Goal: Transaction & Acquisition: Book appointment/travel/reservation

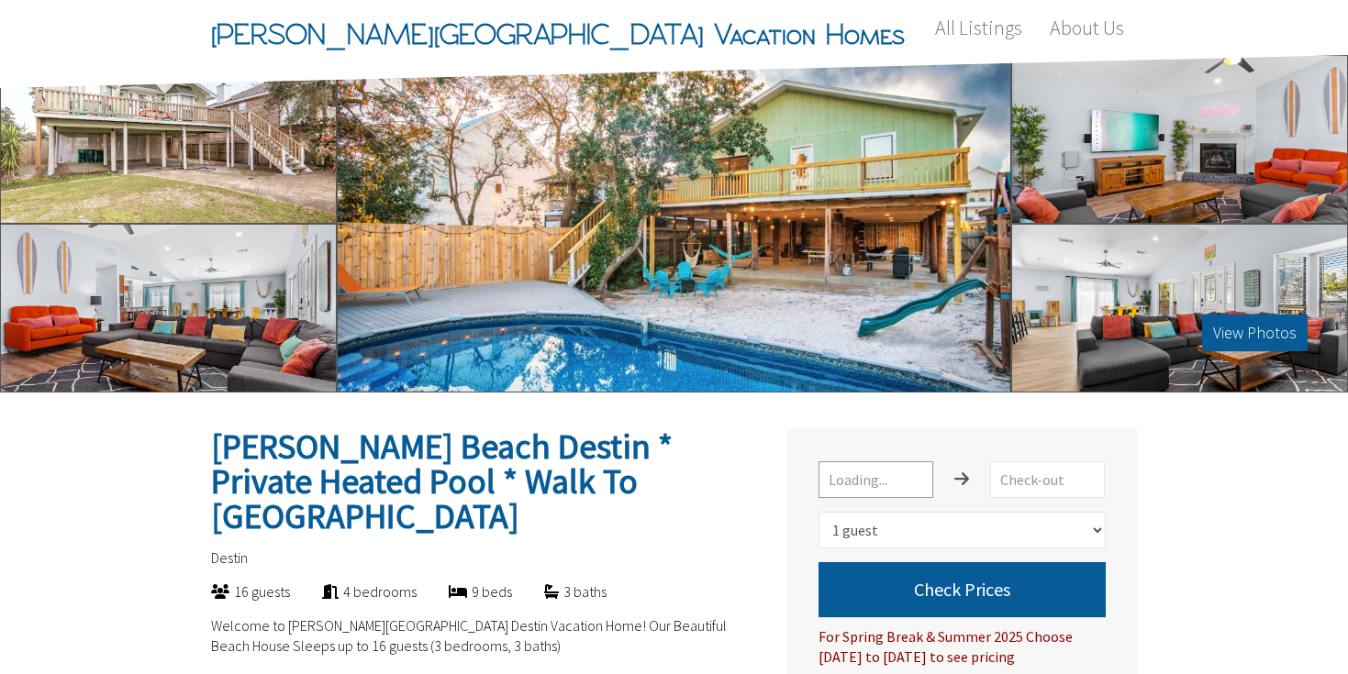
select select "1"
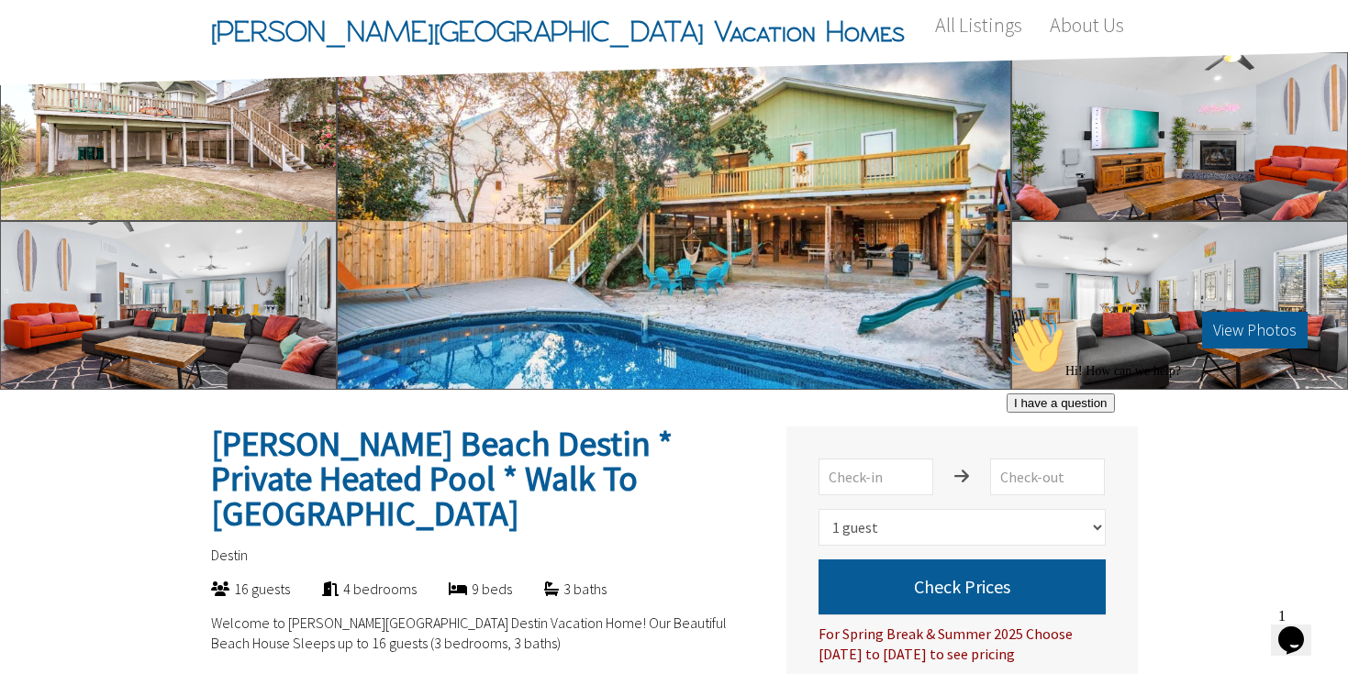
scroll to position [1, 0]
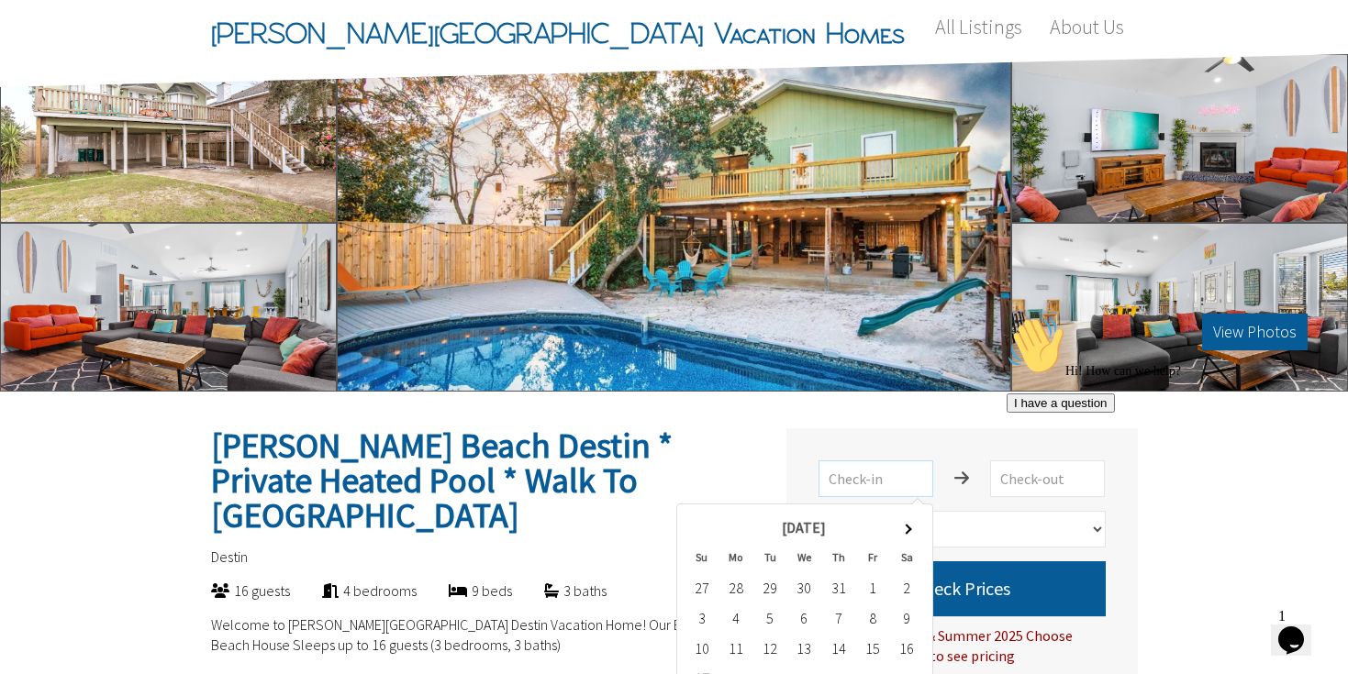
click at [892, 476] on input "text" at bounding box center [875, 478] width 115 height 37
click at [910, 523] on th at bounding box center [907, 527] width 34 height 30
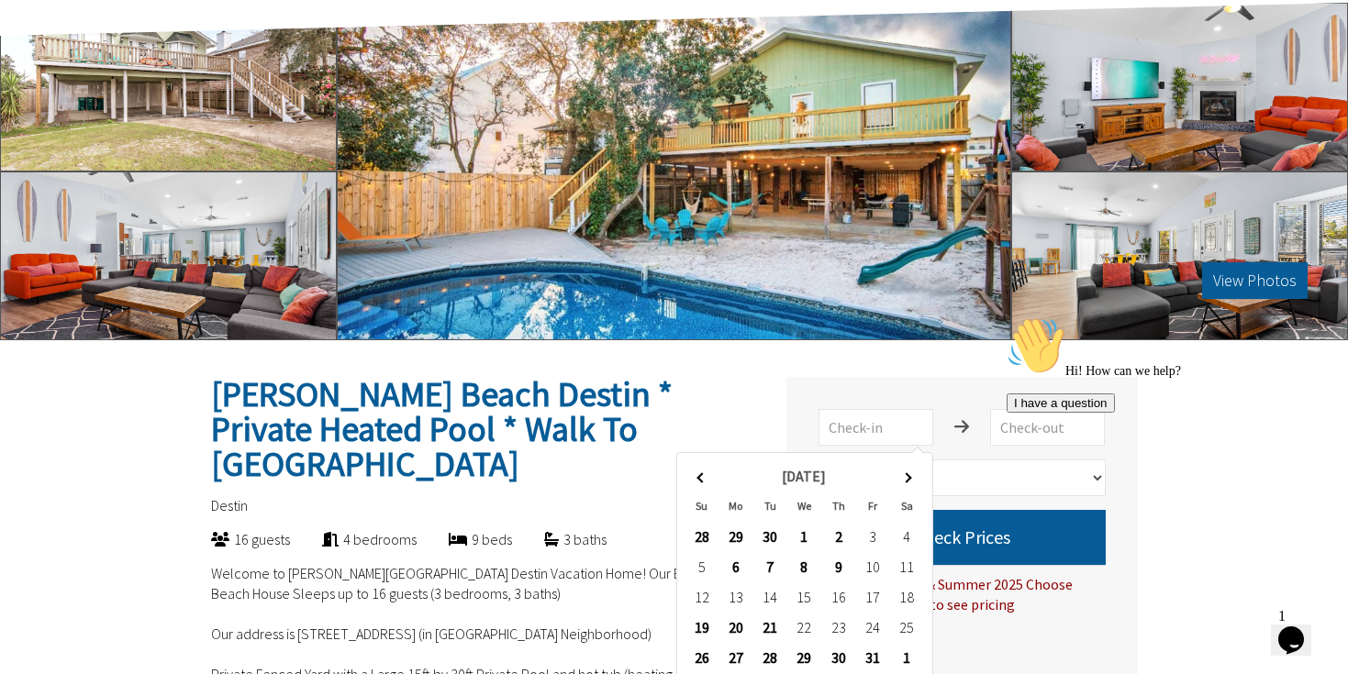
scroll to position [93, 0]
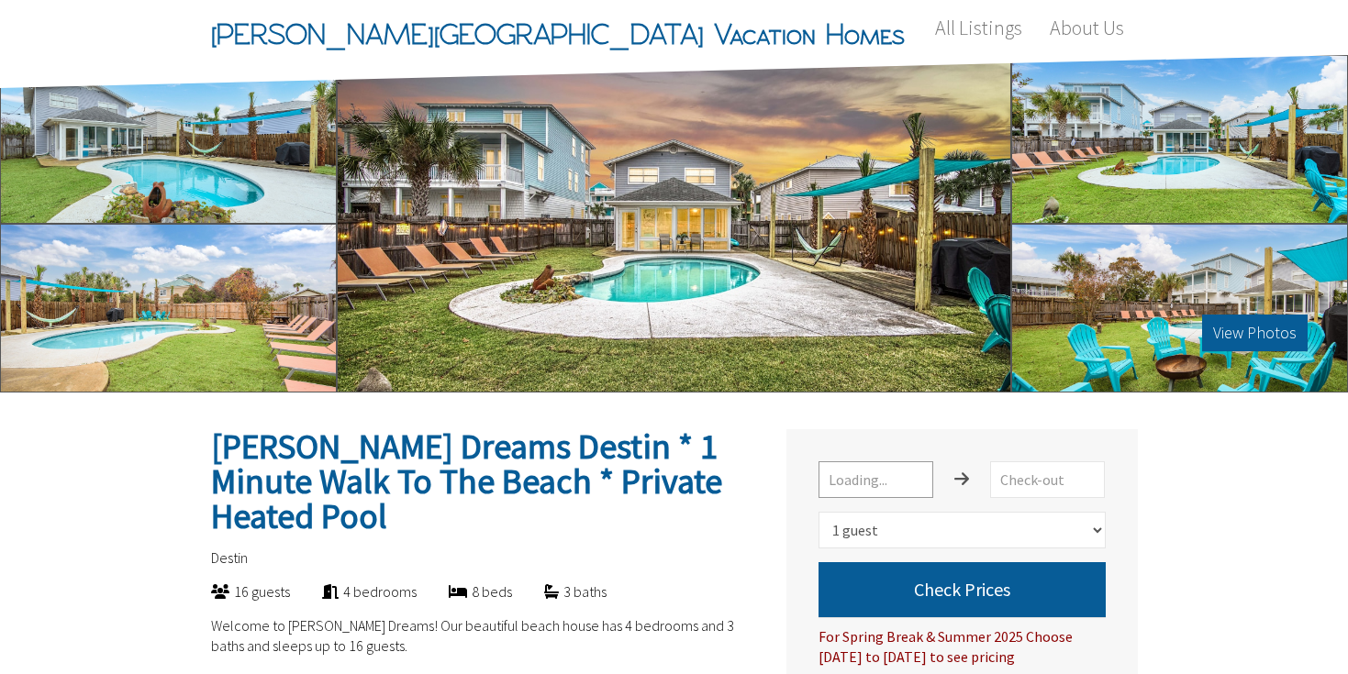
select select "1"
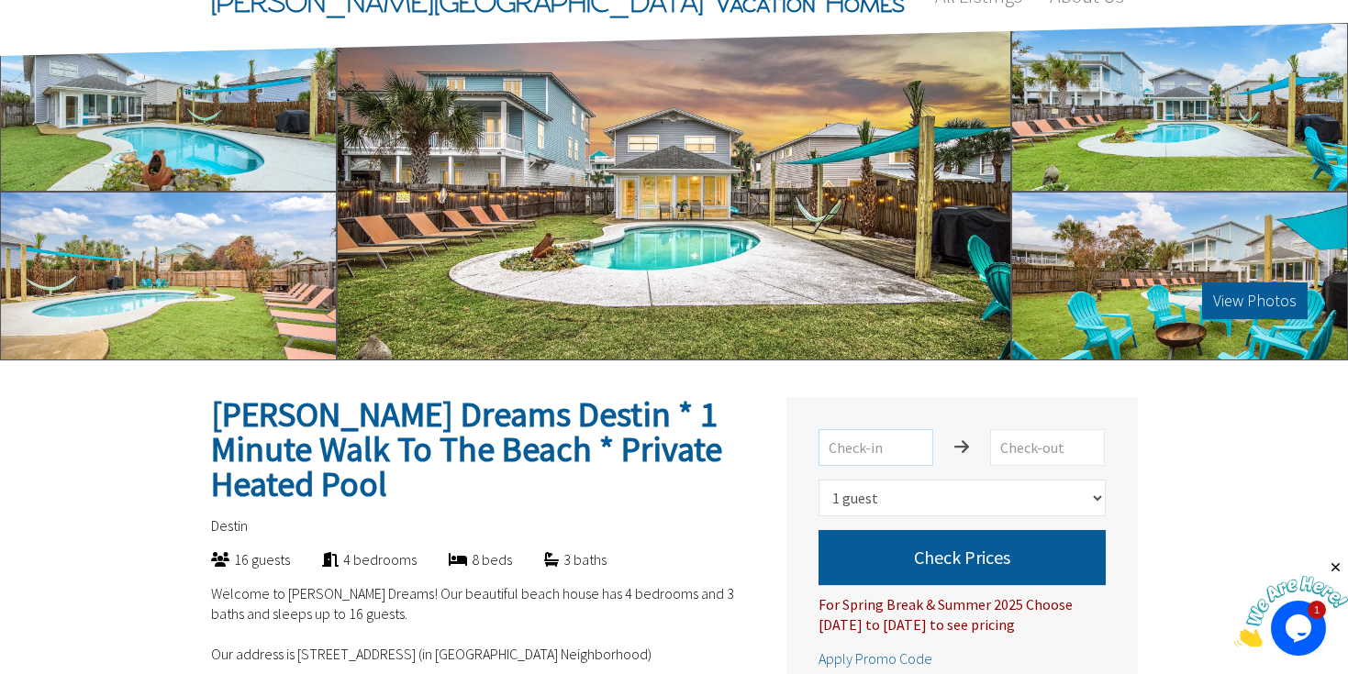
click at [870, 444] on input "text" at bounding box center [875, 447] width 115 height 37
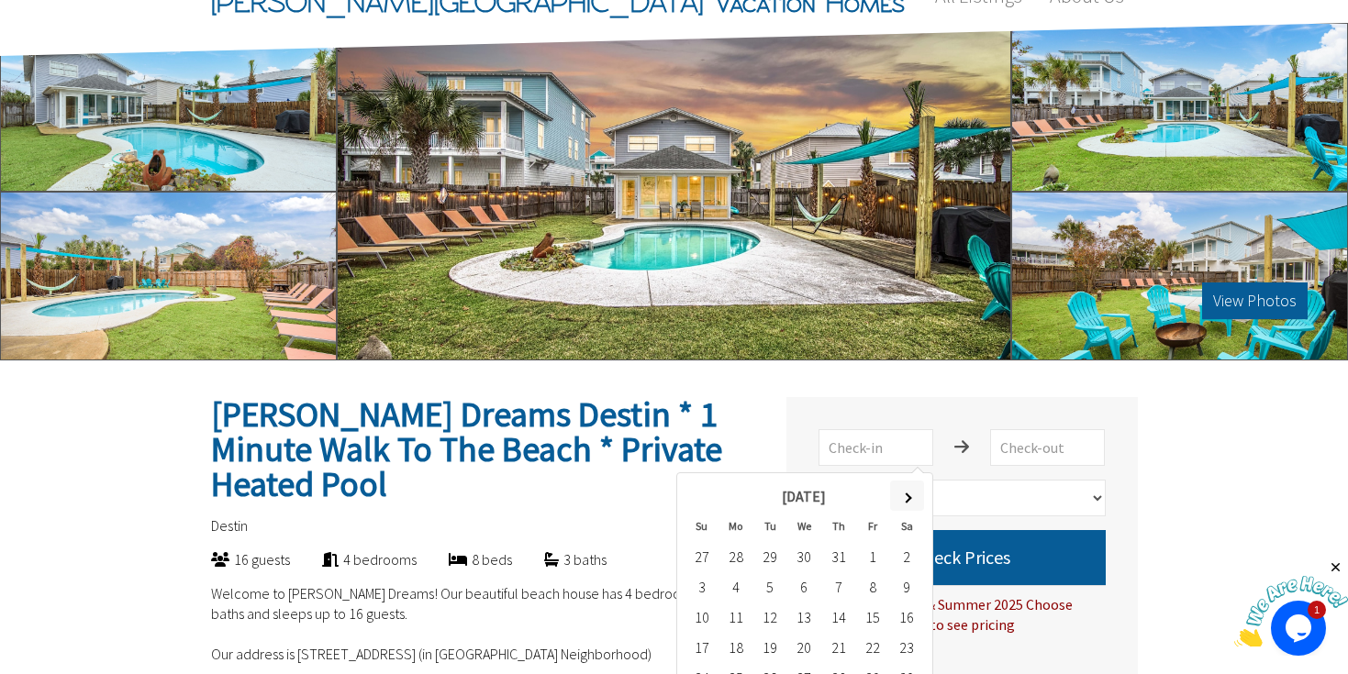
click at [918, 493] on th at bounding box center [907, 496] width 34 height 30
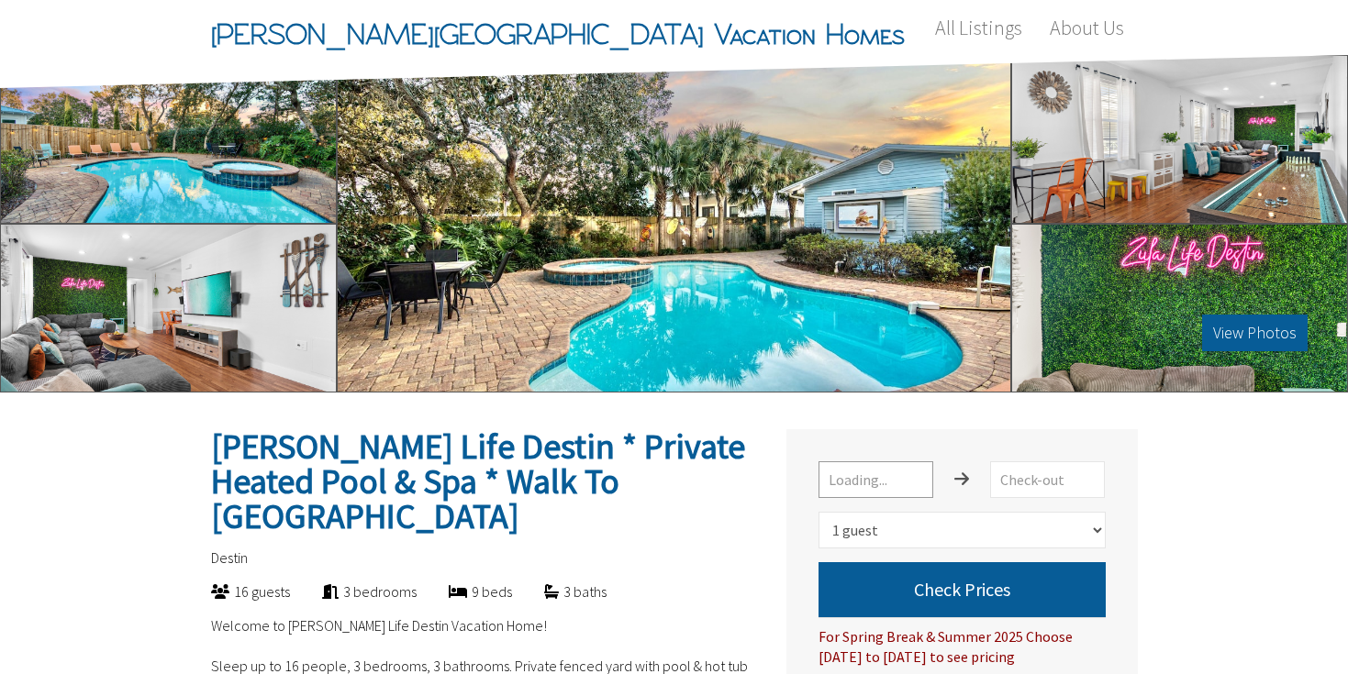
select select "1"
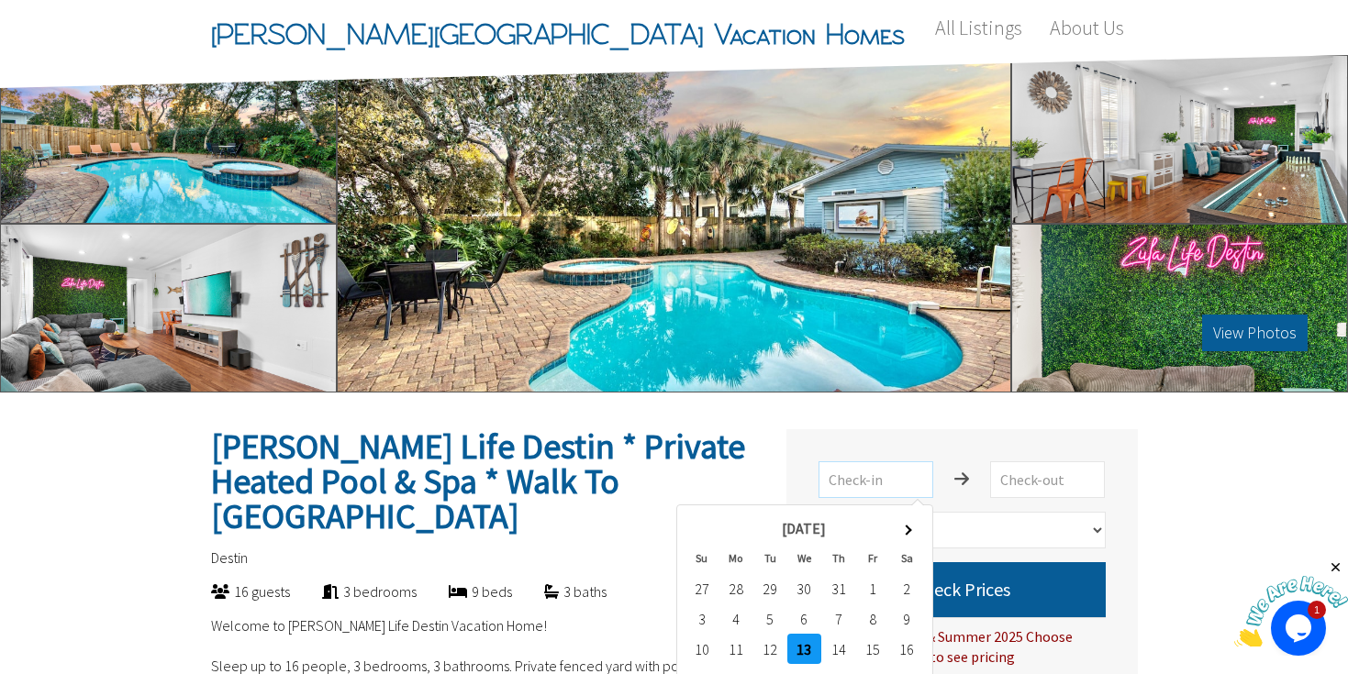
click at [902, 478] on input "text" at bounding box center [875, 479] width 115 height 37
click at [915, 526] on th at bounding box center [907, 528] width 34 height 30
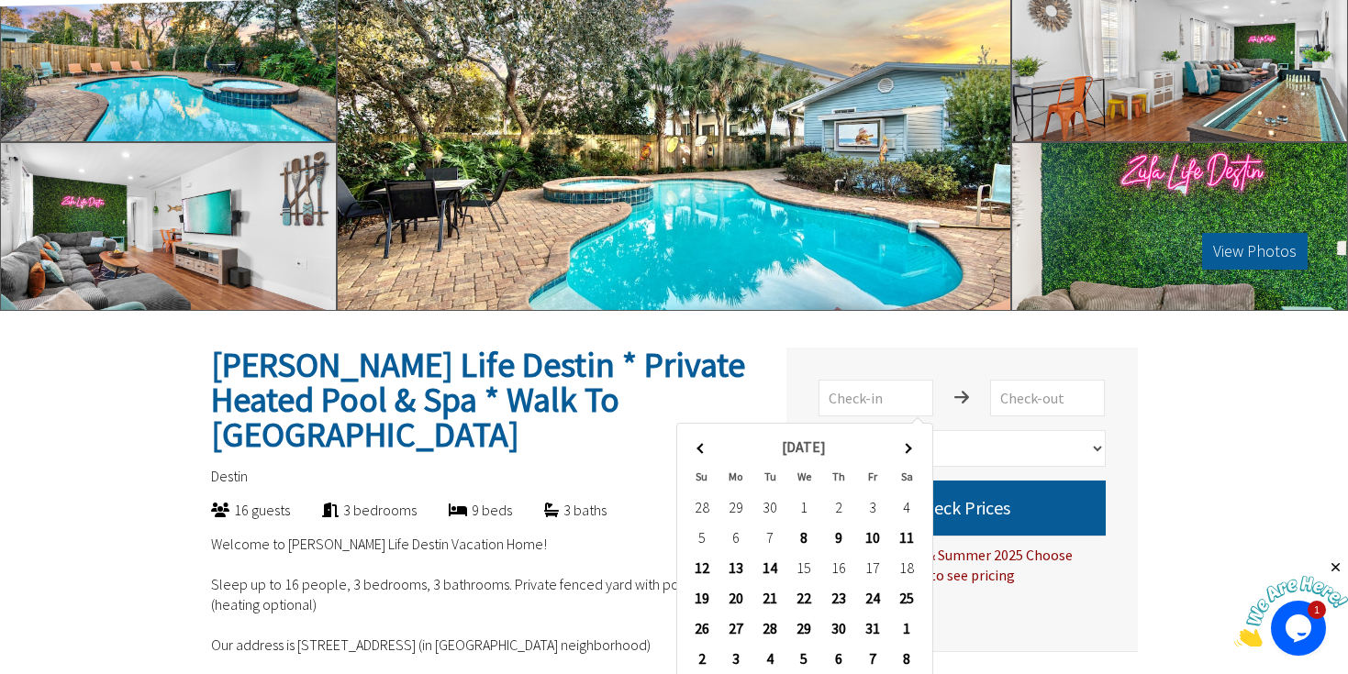
scroll to position [95, 0]
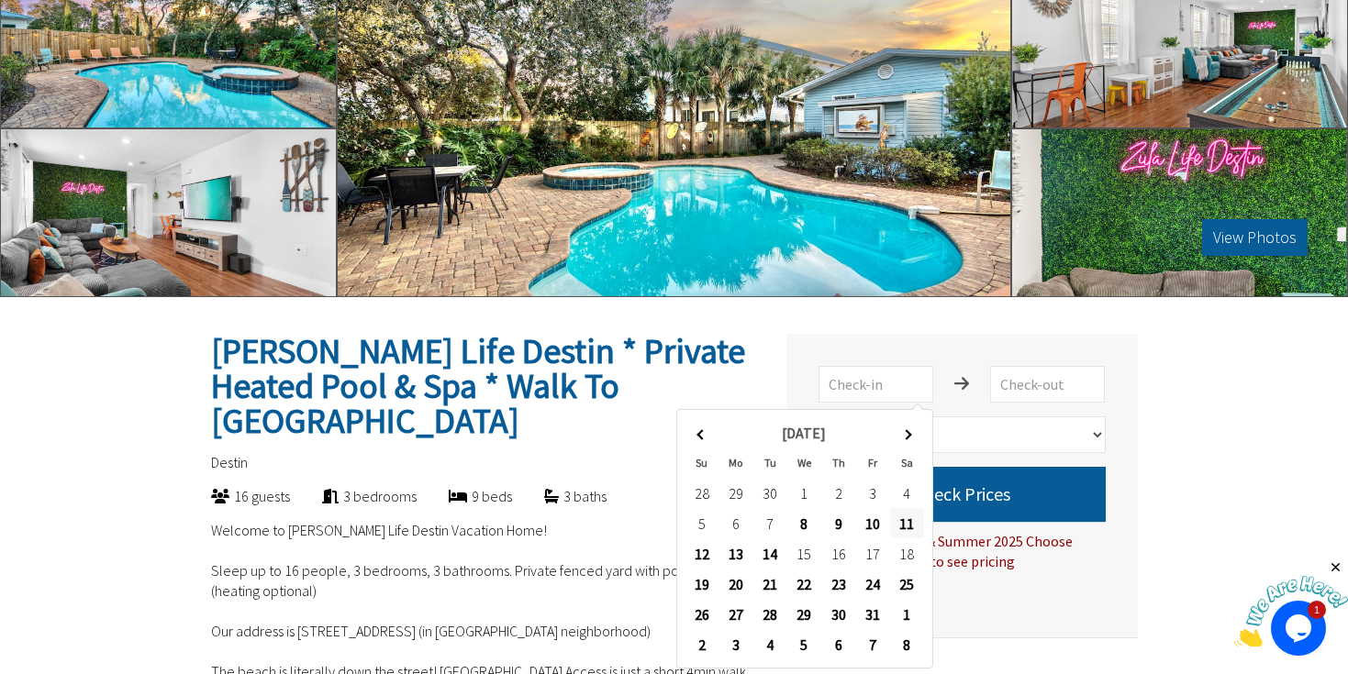
type input "[DATE]"
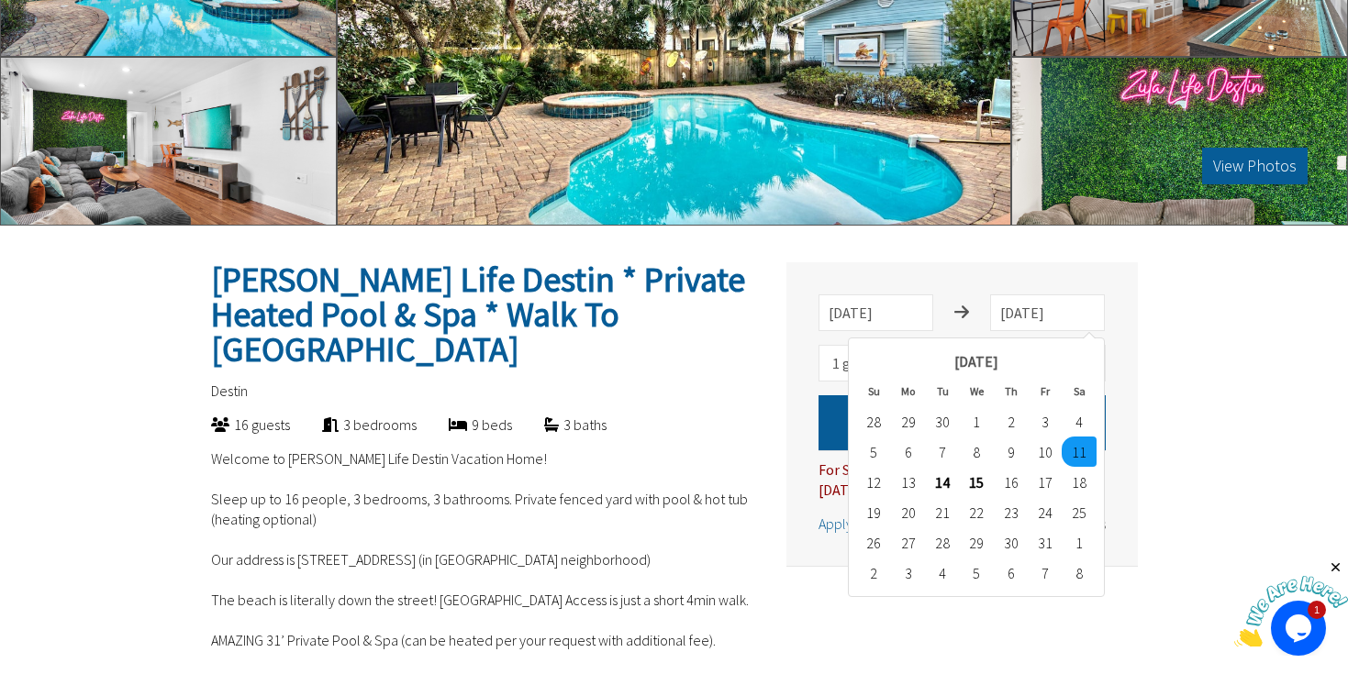
scroll to position [169, 0]
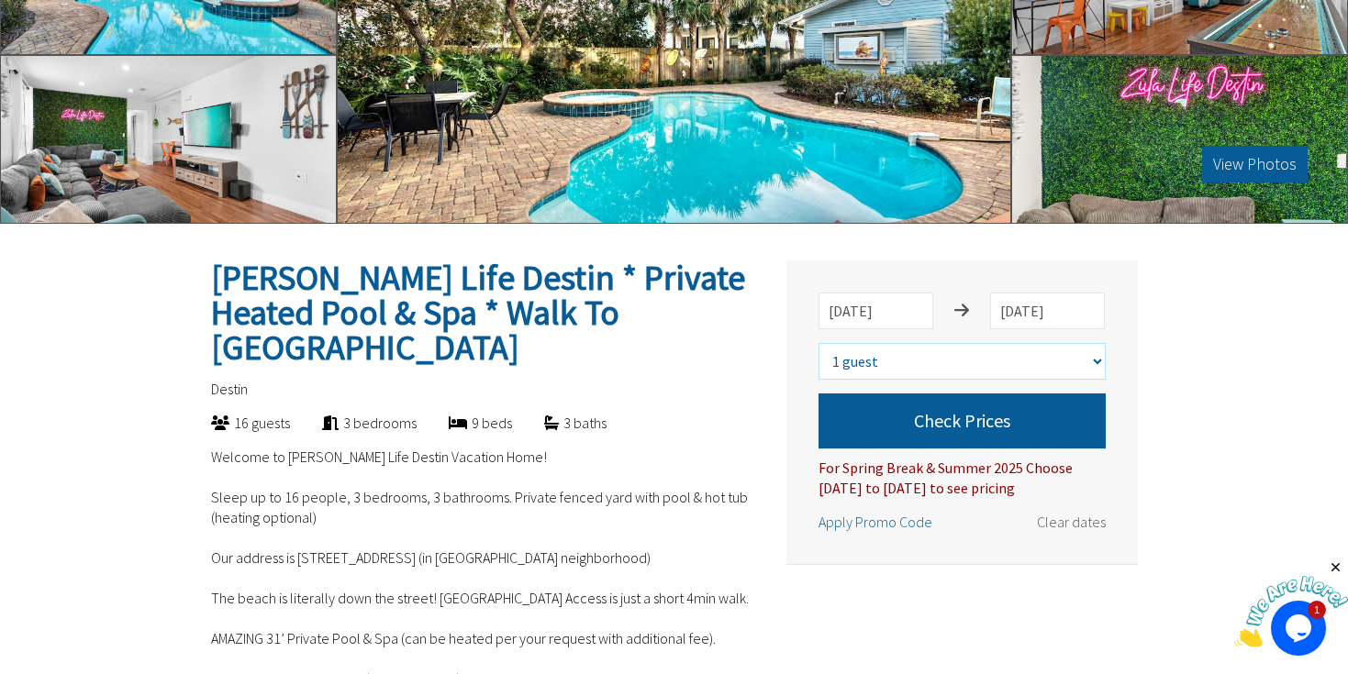
click at [952, 358] on select "Select number of guests 1 guest 2 guests 3 guests 4 guests 5 guests 6 guests 7 …" at bounding box center [961, 361] width 287 height 37
select select "4"
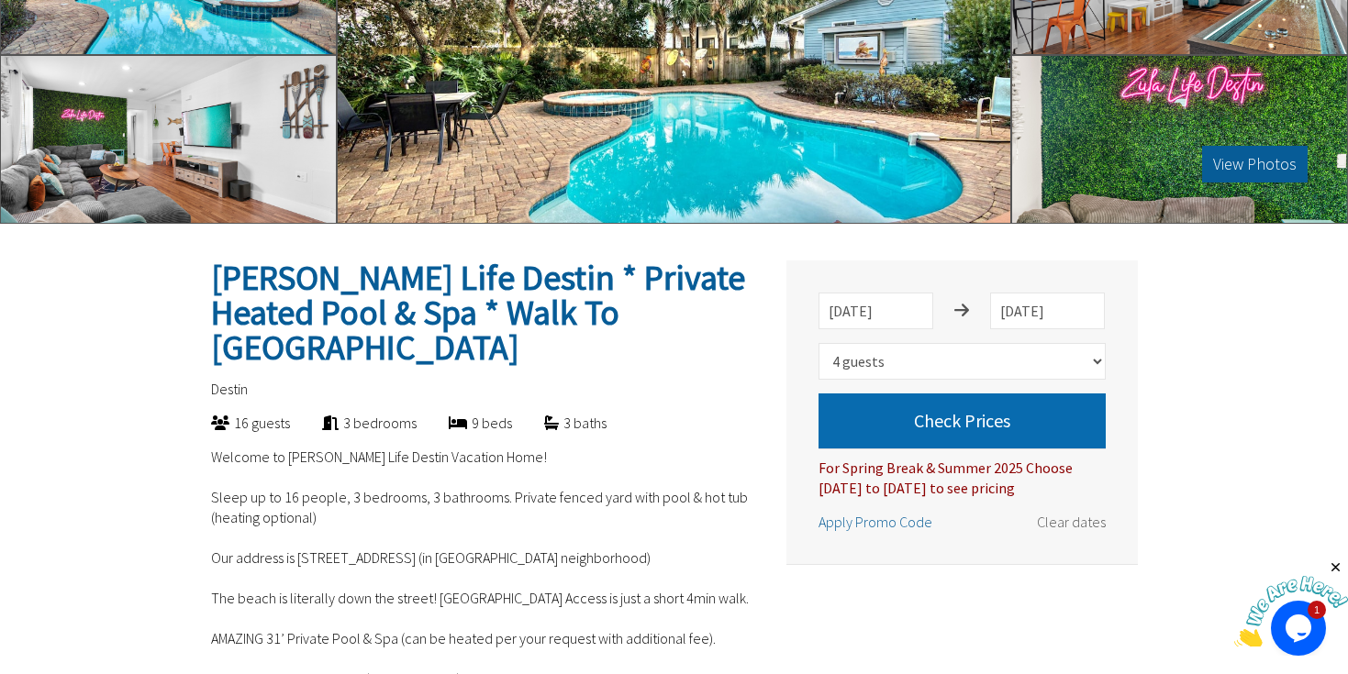
click at [951, 426] on button "Check Prices" at bounding box center [961, 421] width 287 height 55
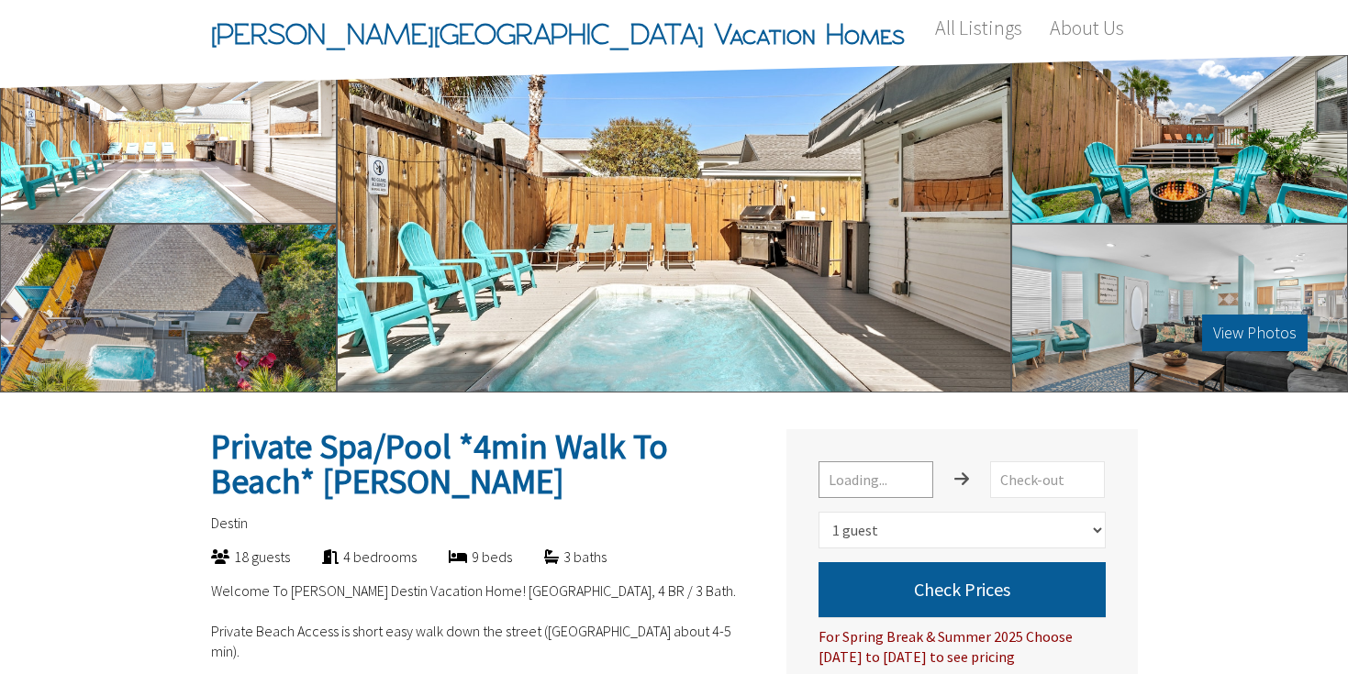
select select "1"
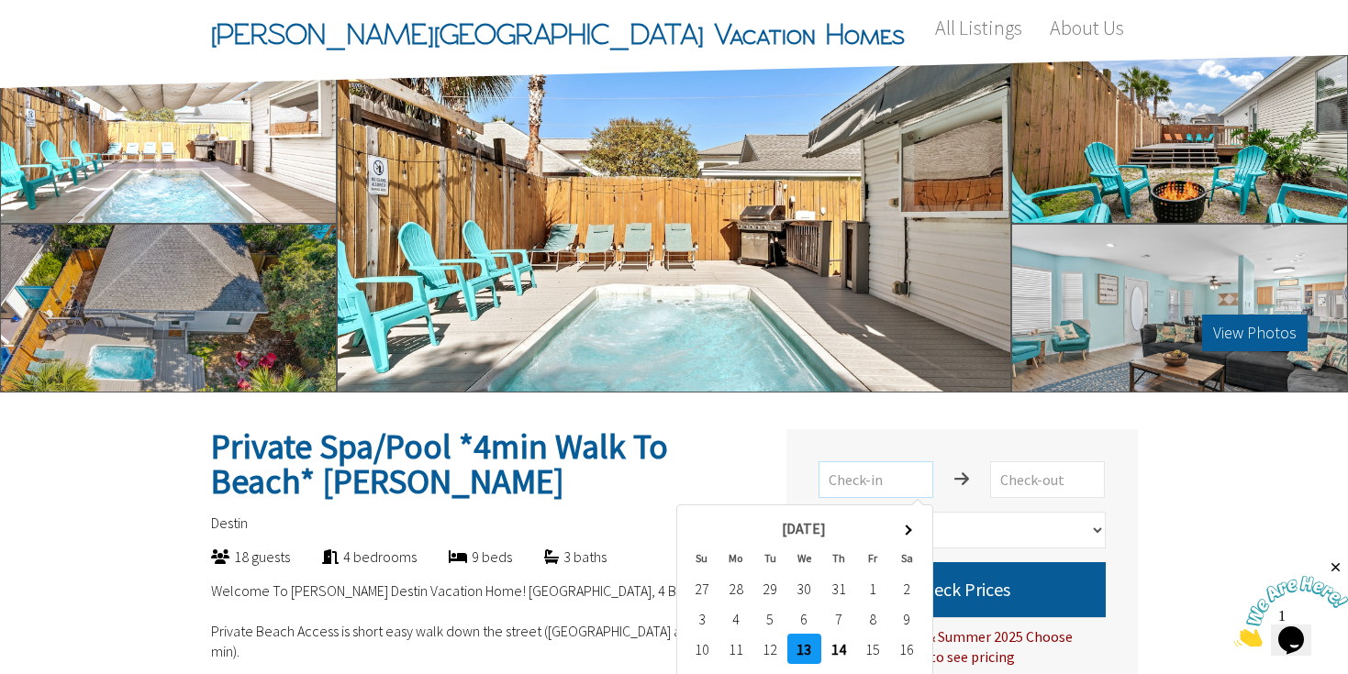
click at [896, 483] on input "text" at bounding box center [875, 479] width 115 height 37
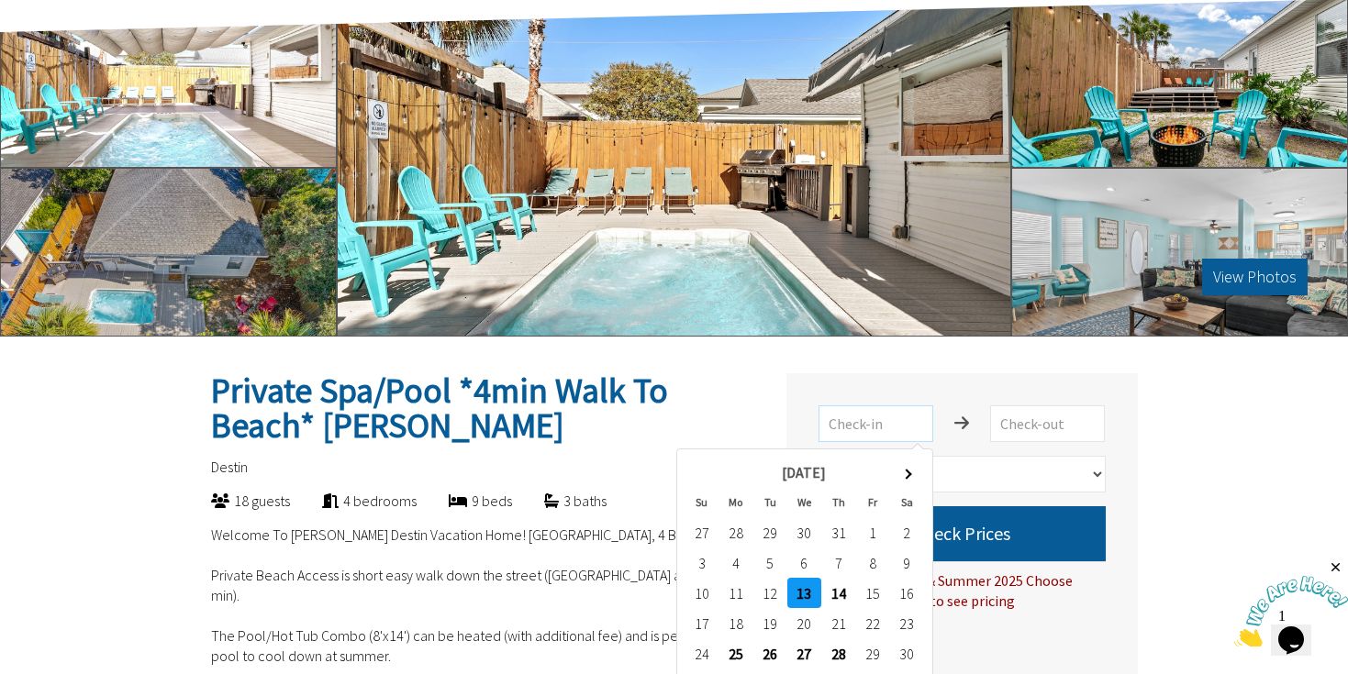
scroll to position [106, 0]
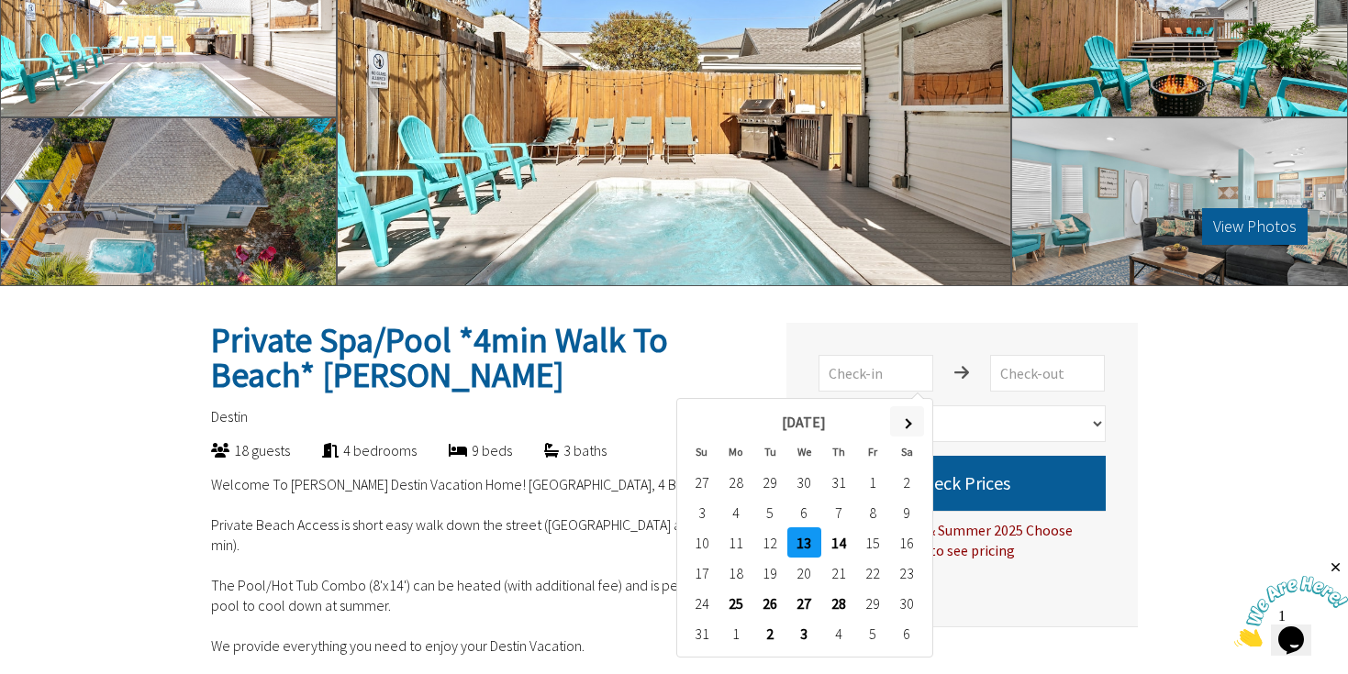
click at [905, 427] on span at bounding box center [907, 423] width 10 height 10
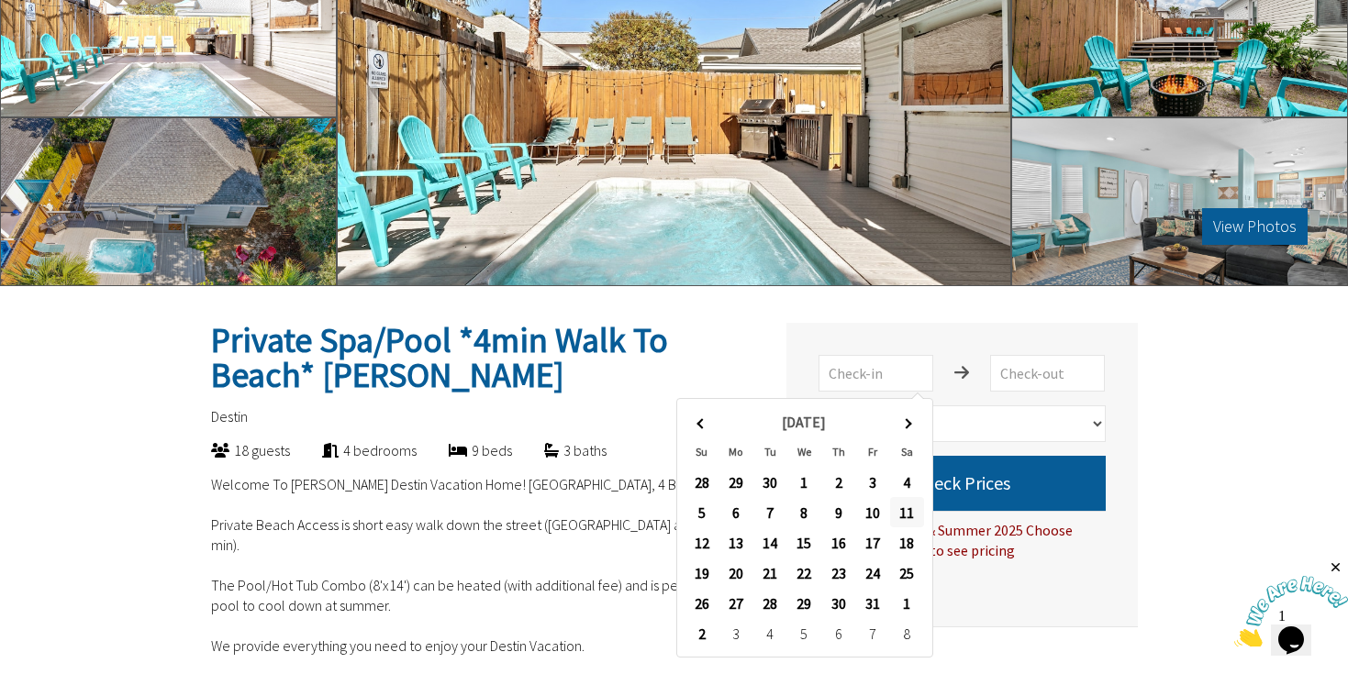
type input "10/11/2025"
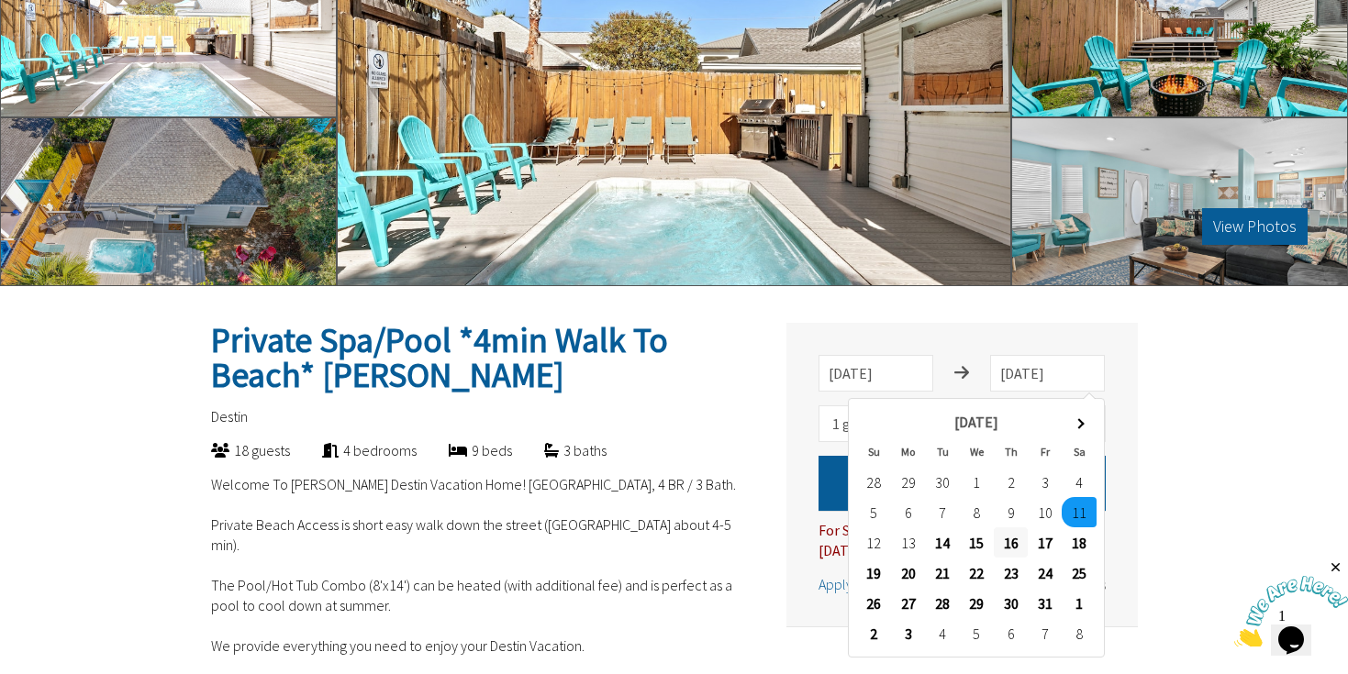
type input "10/16/2025"
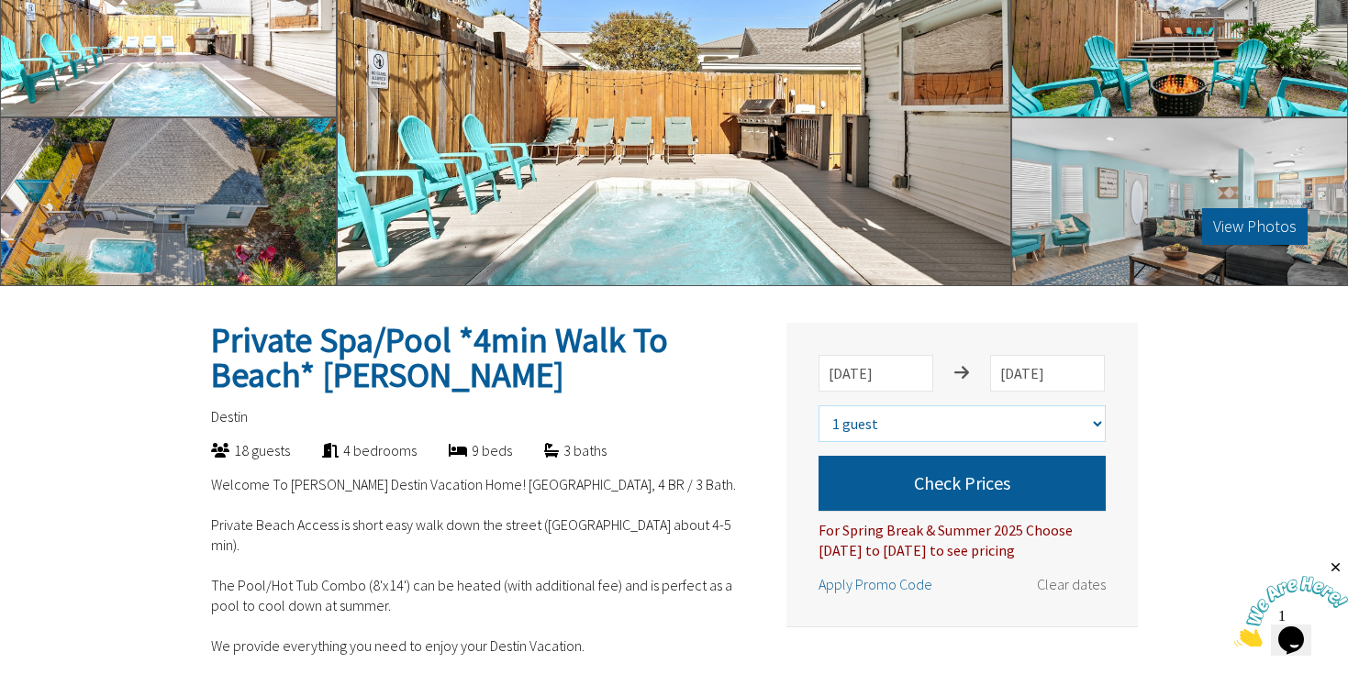
click at [1003, 427] on select "Select number of guests 1 guest 2 guests 3 guests 4 guests 5 guests 6 guests 7 …" at bounding box center [961, 423] width 287 height 37
select select "4"
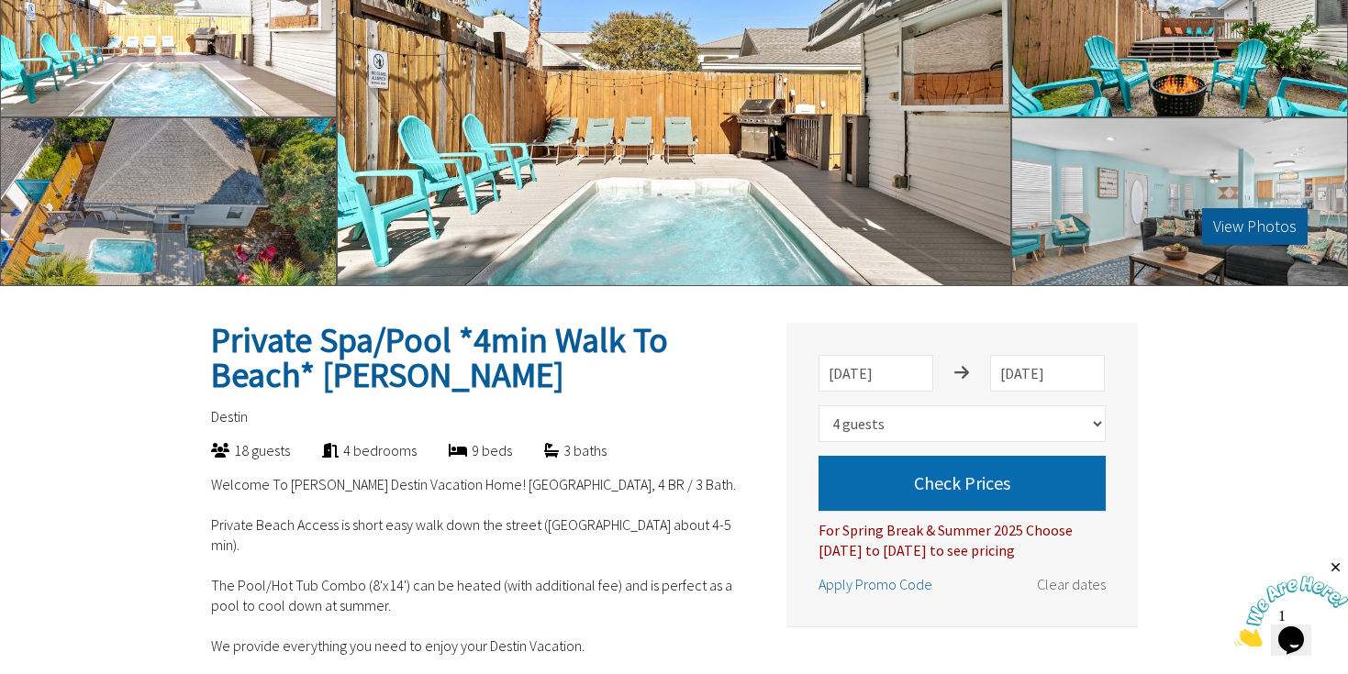
click at [988, 491] on button "Check Prices" at bounding box center [961, 483] width 287 height 55
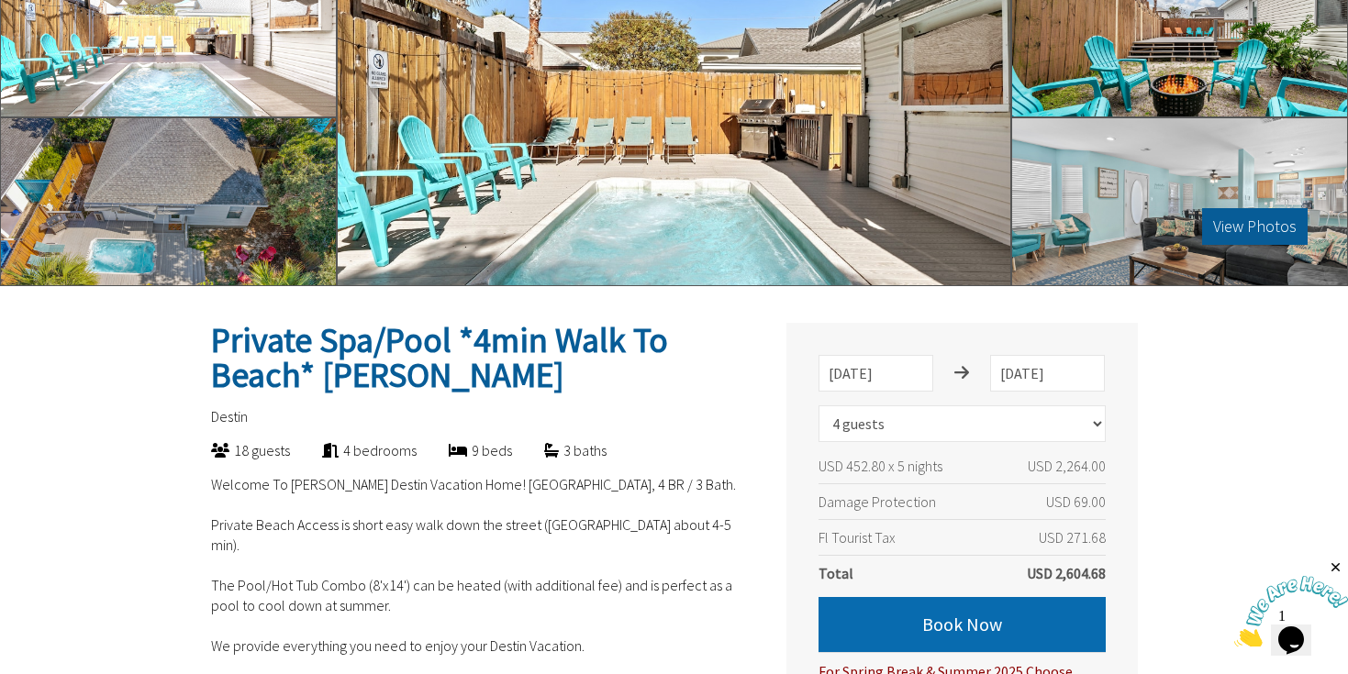
scroll to position [0, 0]
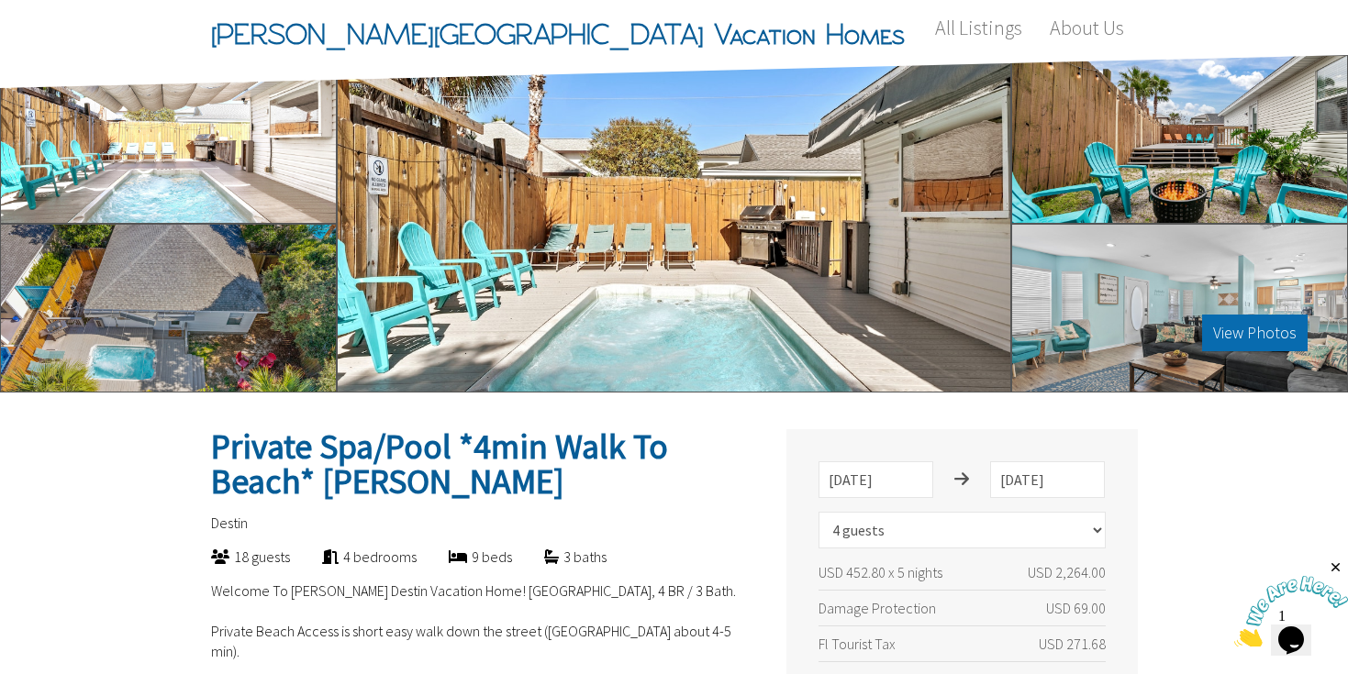
click at [1237, 335] on button "View Photos" at bounding box center [1254, 333] width 105 height 37
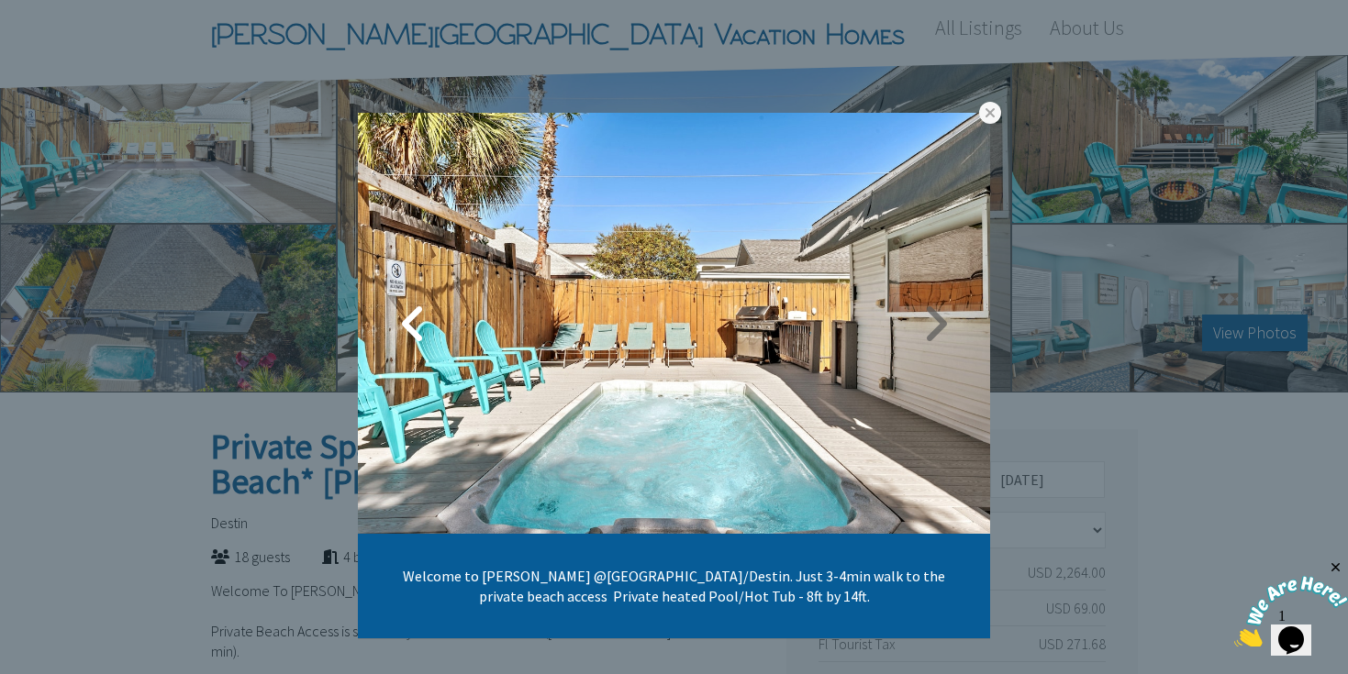
click at [941, 333] on link at bounding box center [935, 324] width 46 height 46
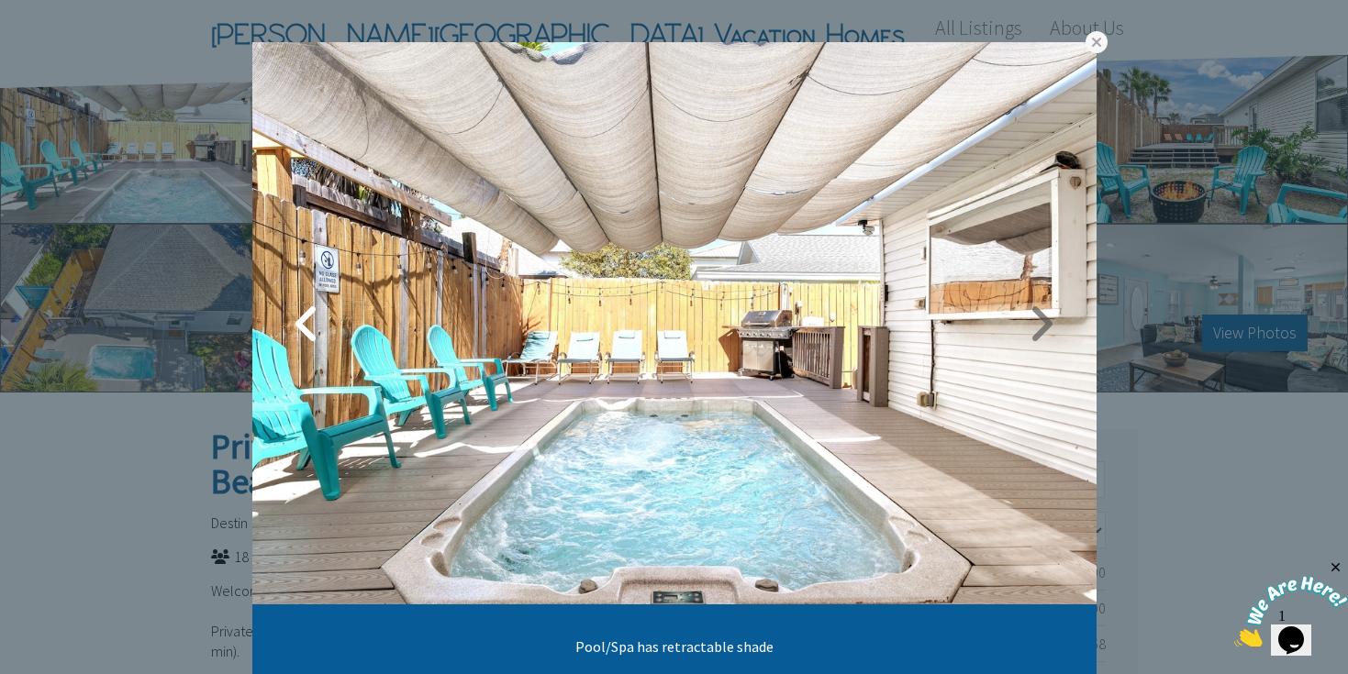
click at [1036, 327] on link at bounding box center [1041, 324] width 46 height 46
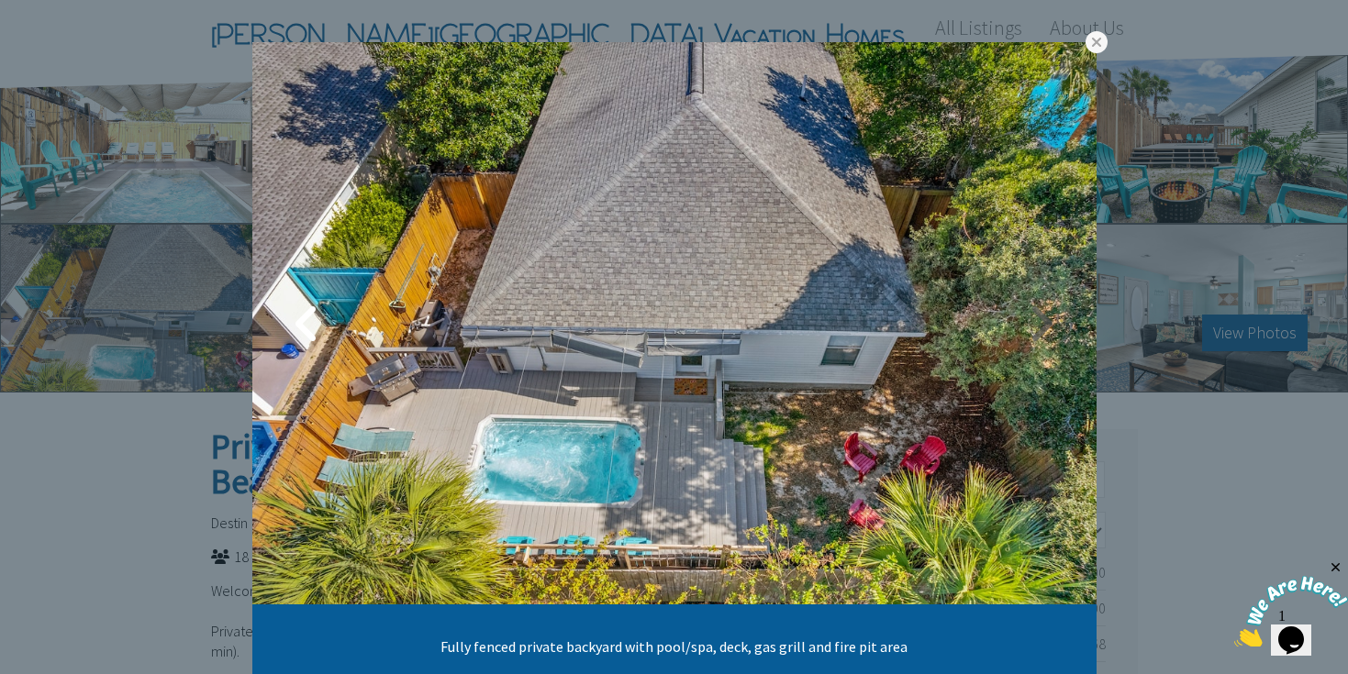
click at [1036, 327] on link at bounding box center [1041, 324] width 46 height 46
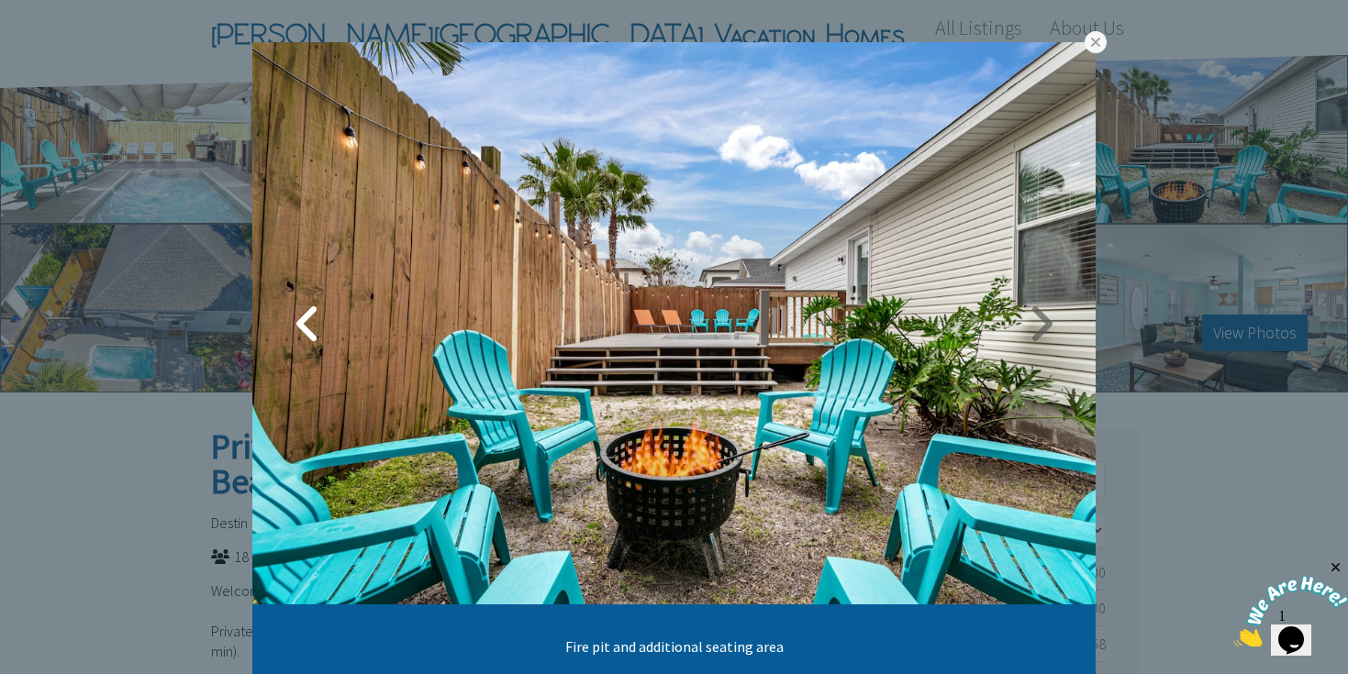
click at [1036, 327] on link at bounding box center [1040, 324] width 46 height 46
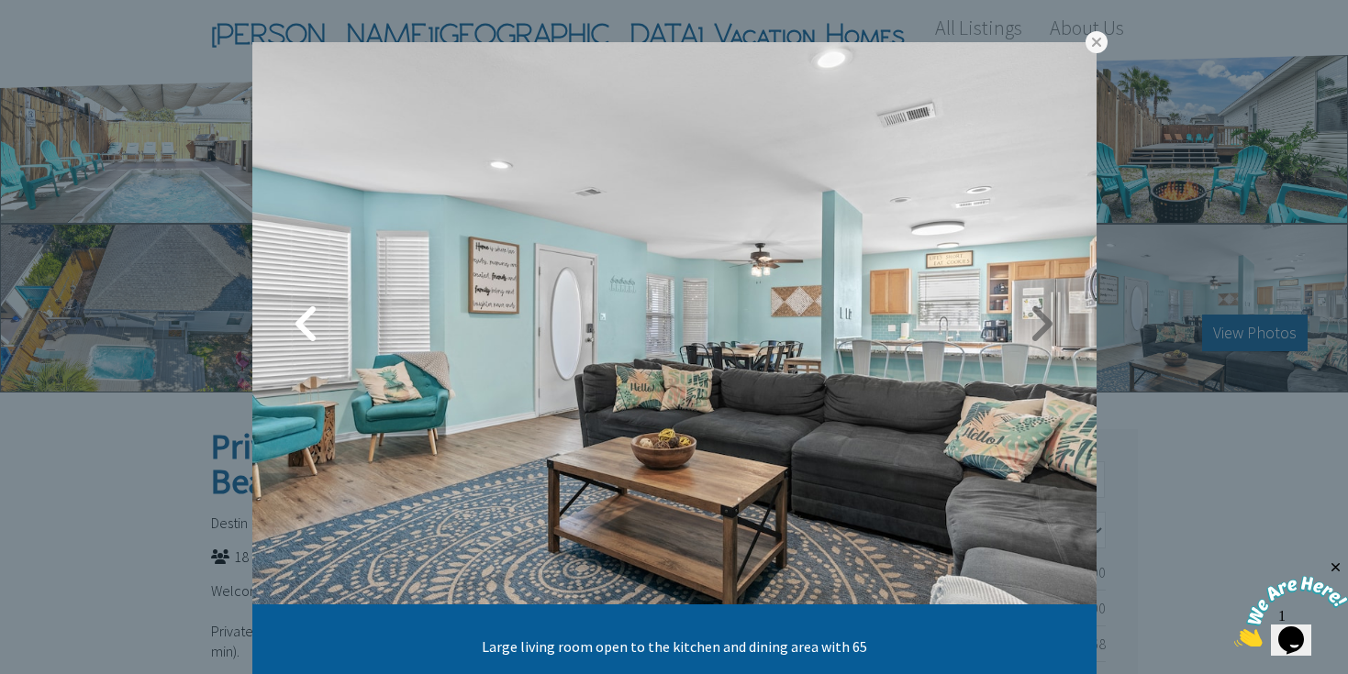
click at [1036, 327] on link at bounding box center [1041, 324] width 46 height 46
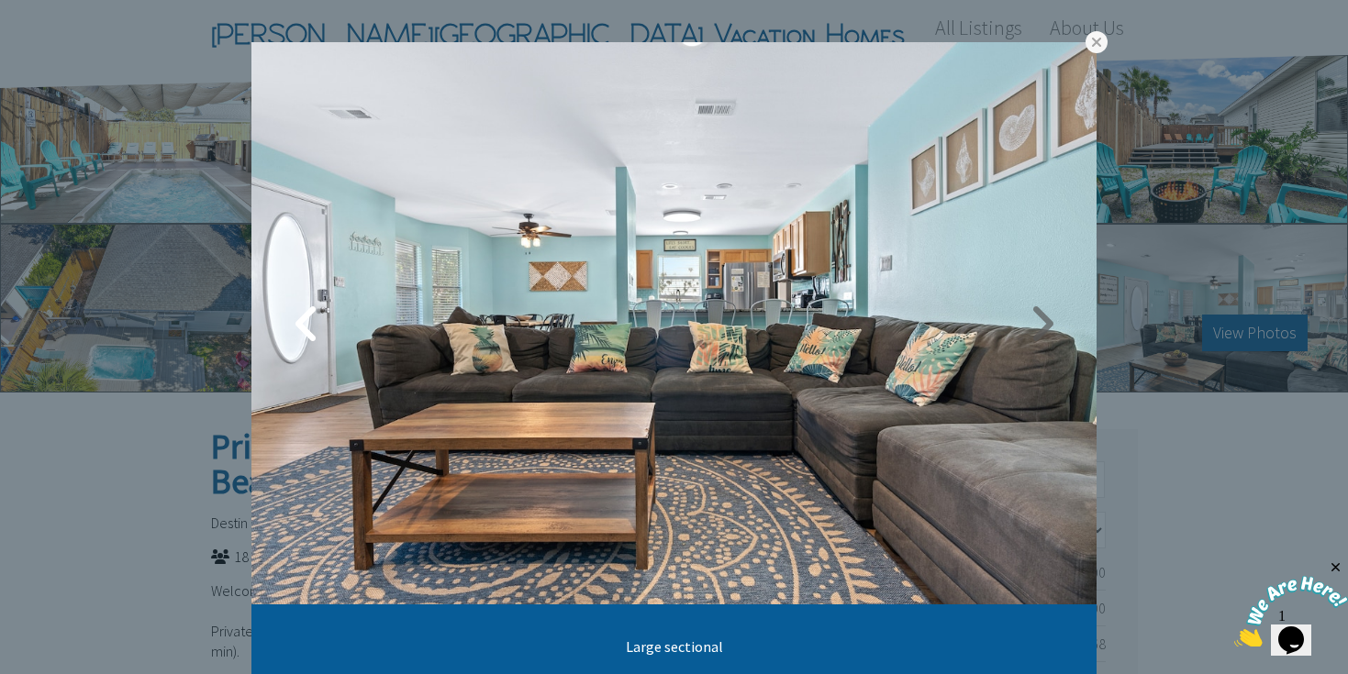
click at [1036, 327] on link at bounding box center [1041, 324] width 46 height 46
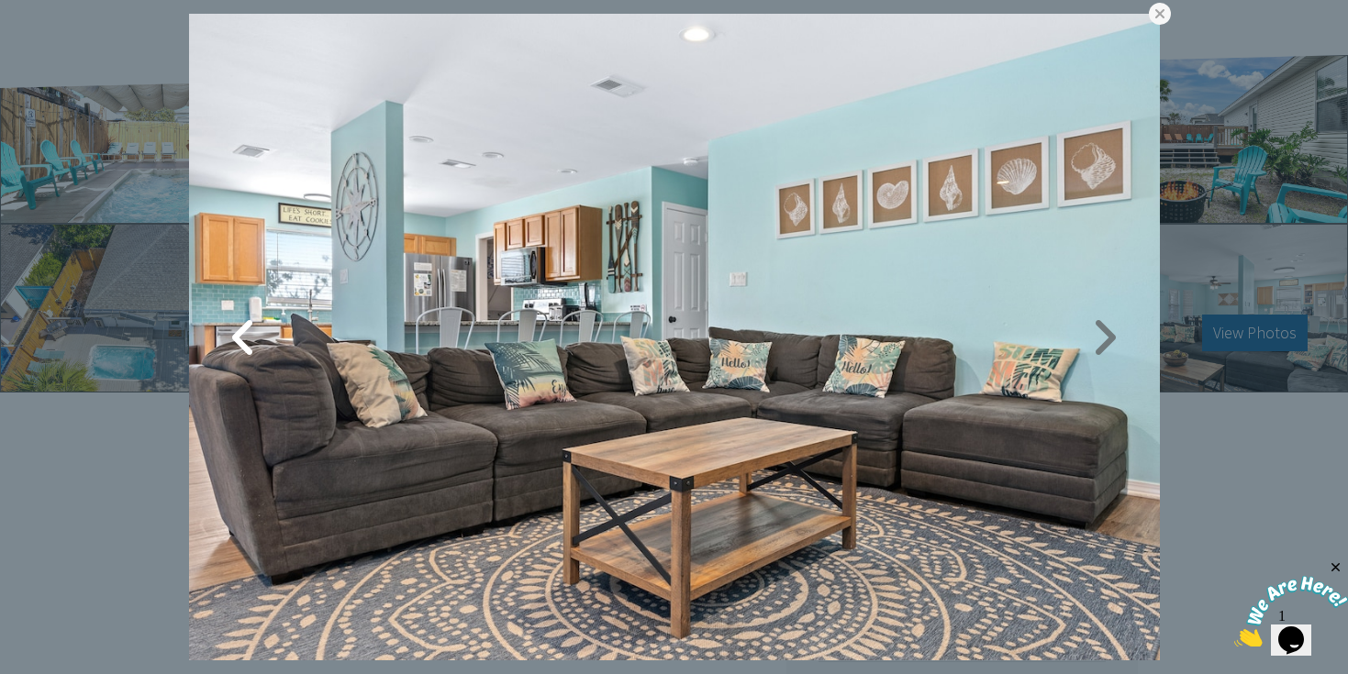
click at [1096, 341] on link at bounding box center [1105, 338] width 46 height 46
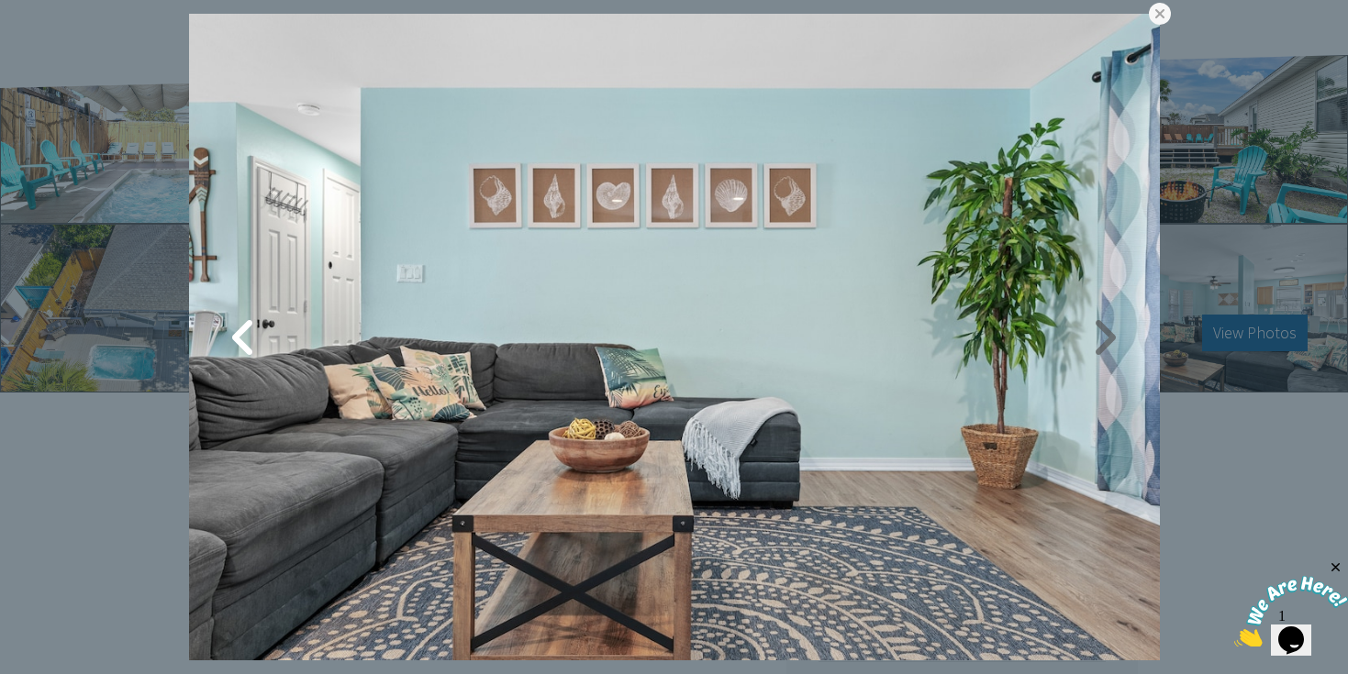
click at [1096, 341] on link at bounding box center [1105, 338] width 46 height 46
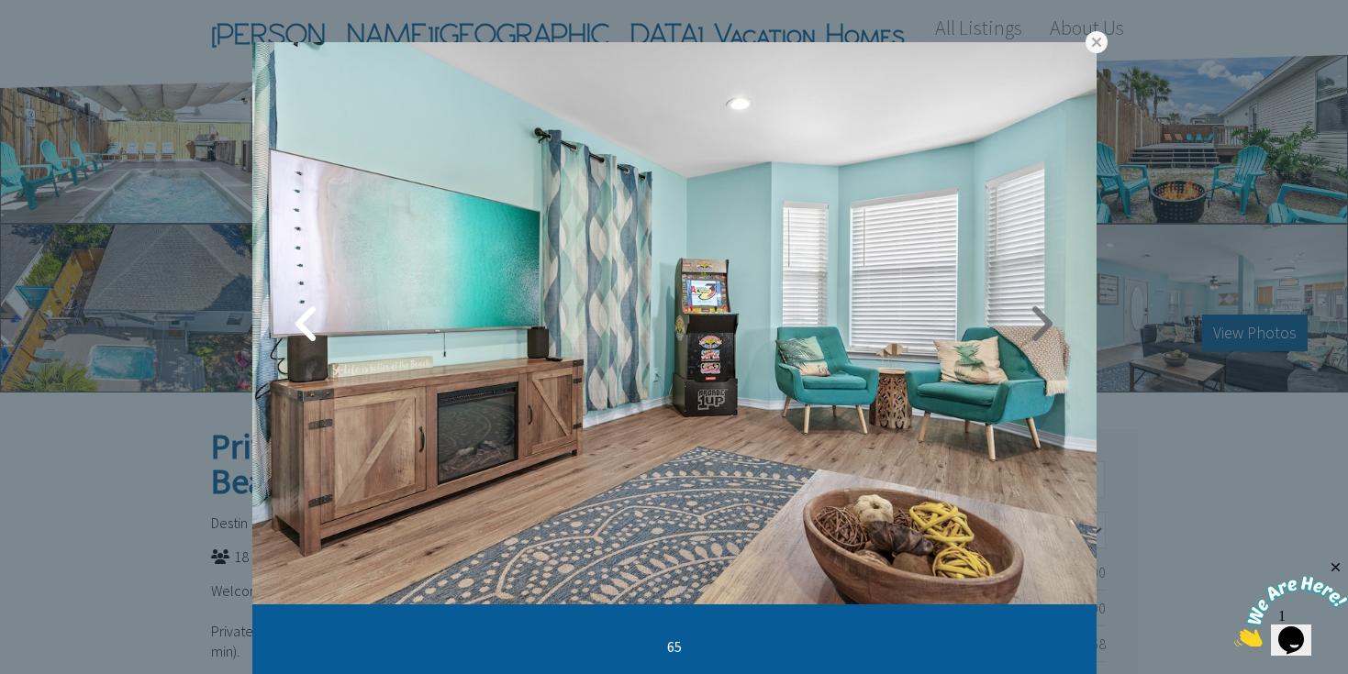
click at [1044, 333] on link at bounding box center [1041, 324] width 46 height 46
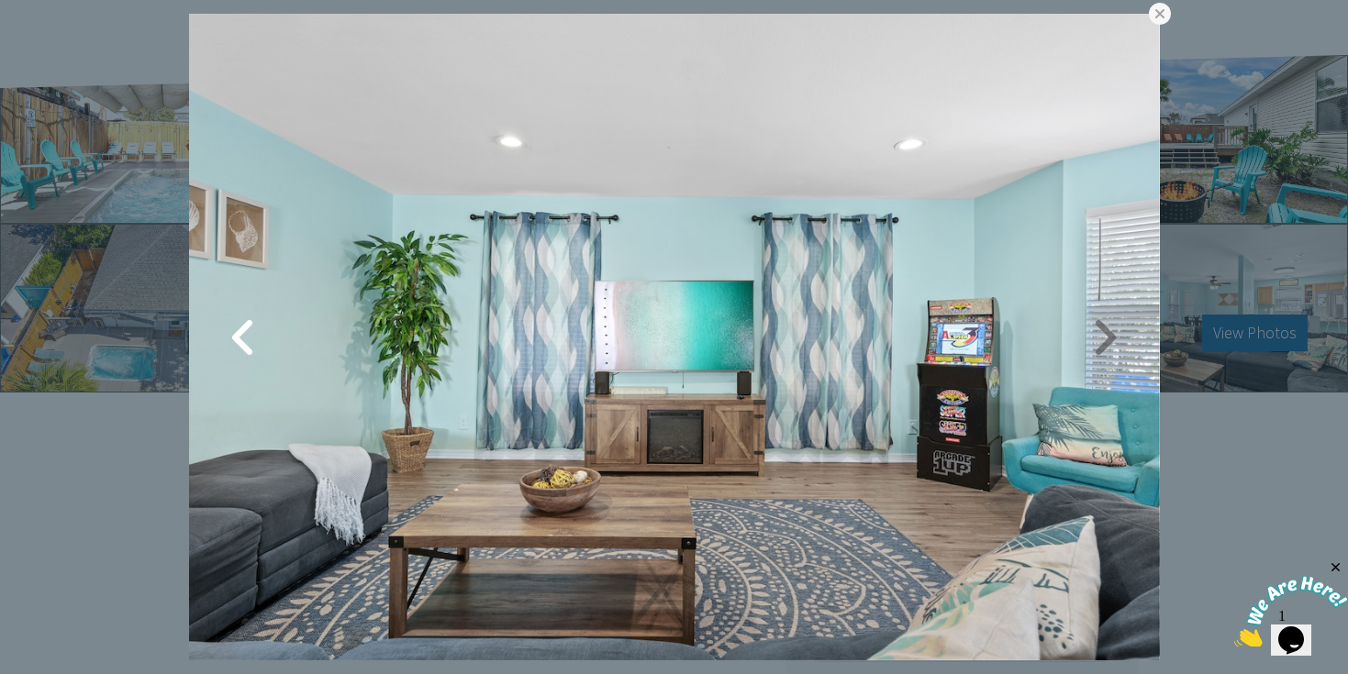
click at [1106, 342] on link at bounding box center [1105, 338] width 46 height 46
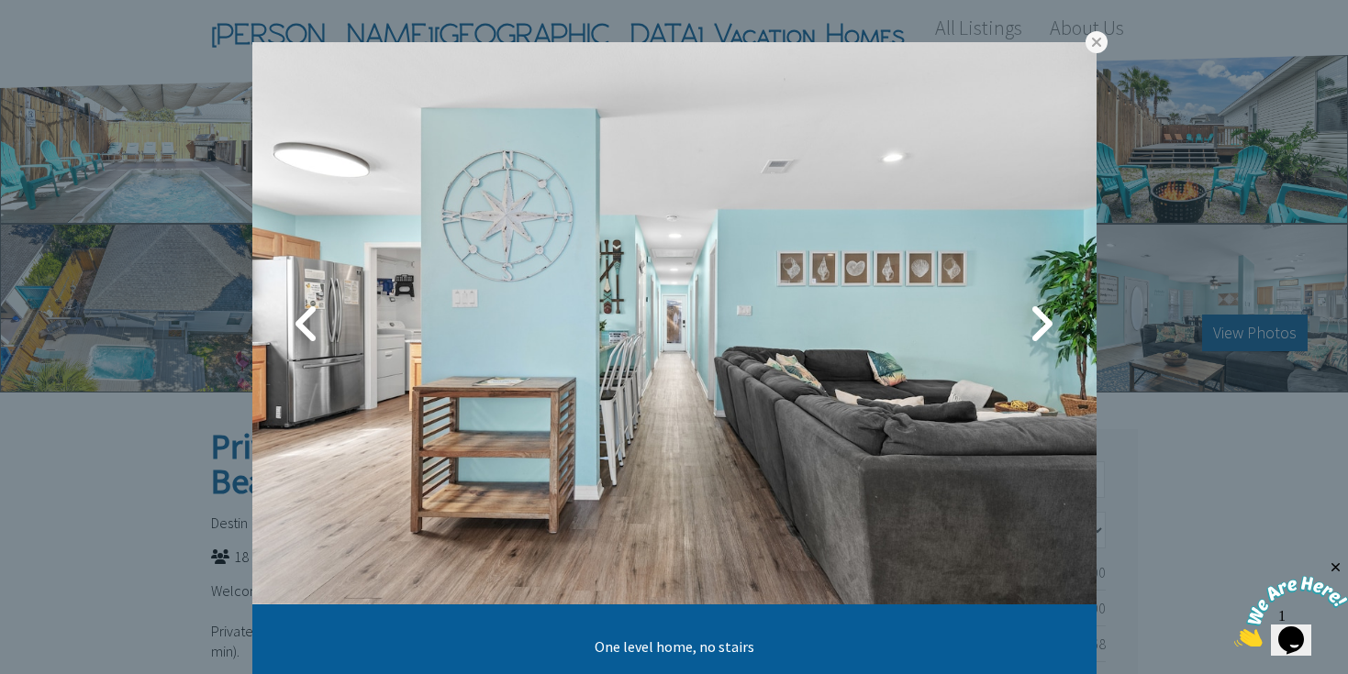
click at [1106, 342] on div "One level home, no stairs" at bounding box center [674, 337] width 1348 height 674
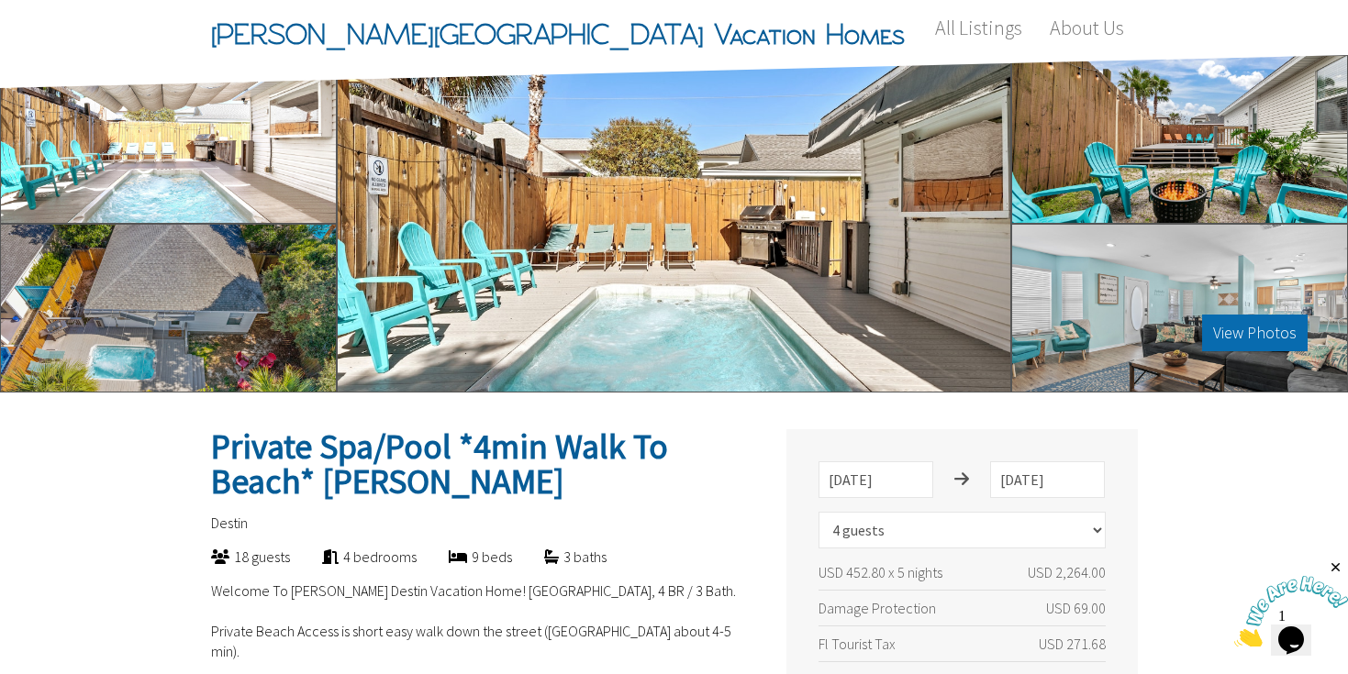
click at [1217, 330] on button "View Photos" at bounding box center [1254, 333] width 105 height 37
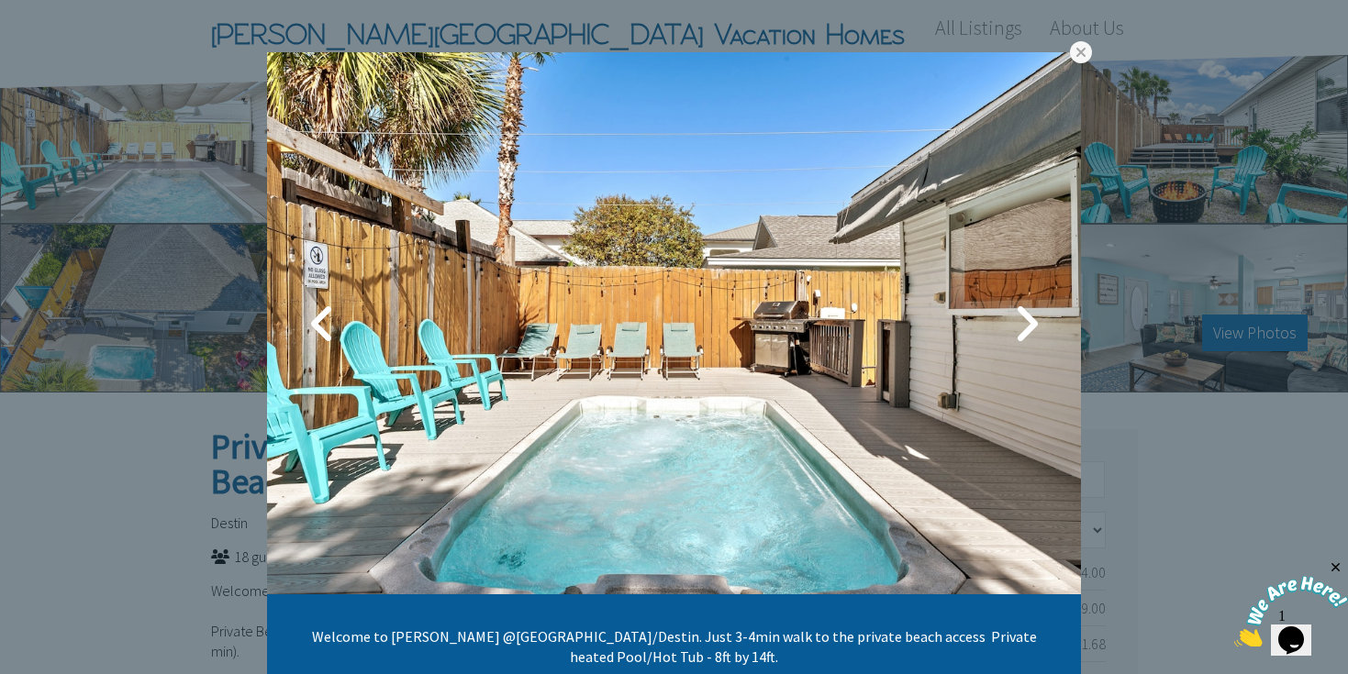
scroll to position [25, 0]
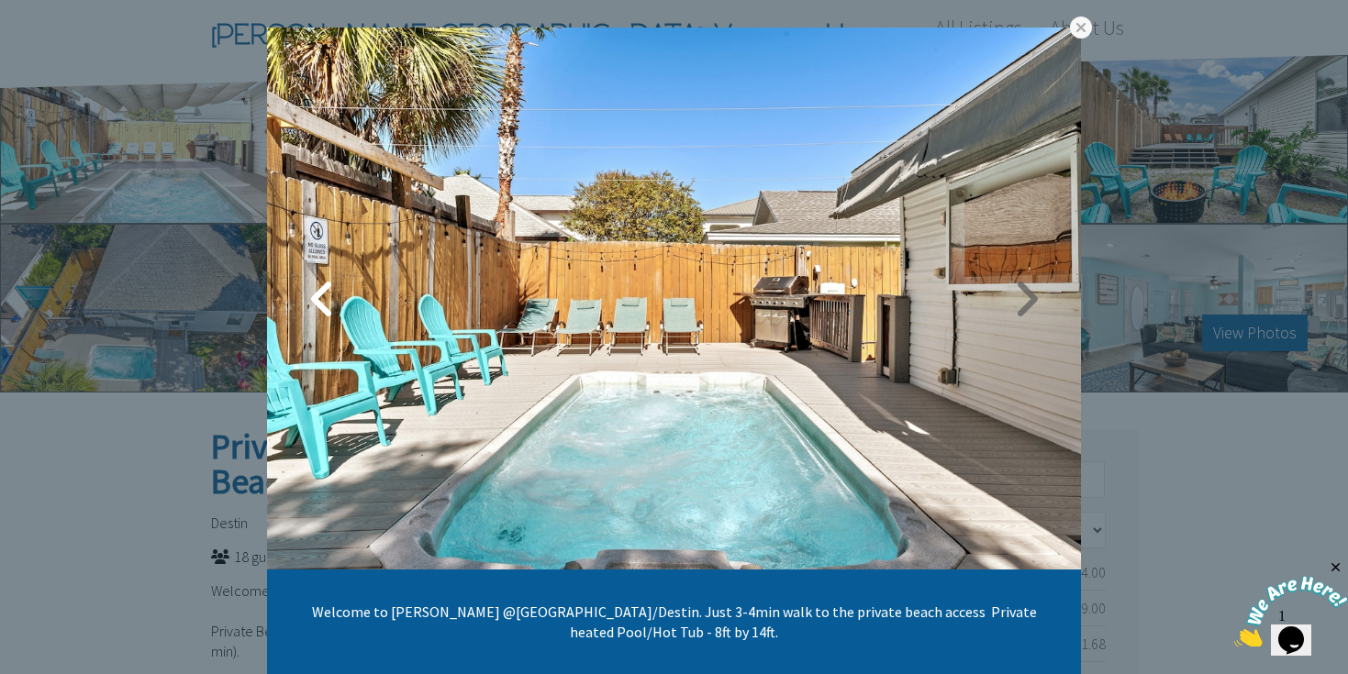
click at [1026, 298] on link at bounding box center [1026, 299] width 46 height 46
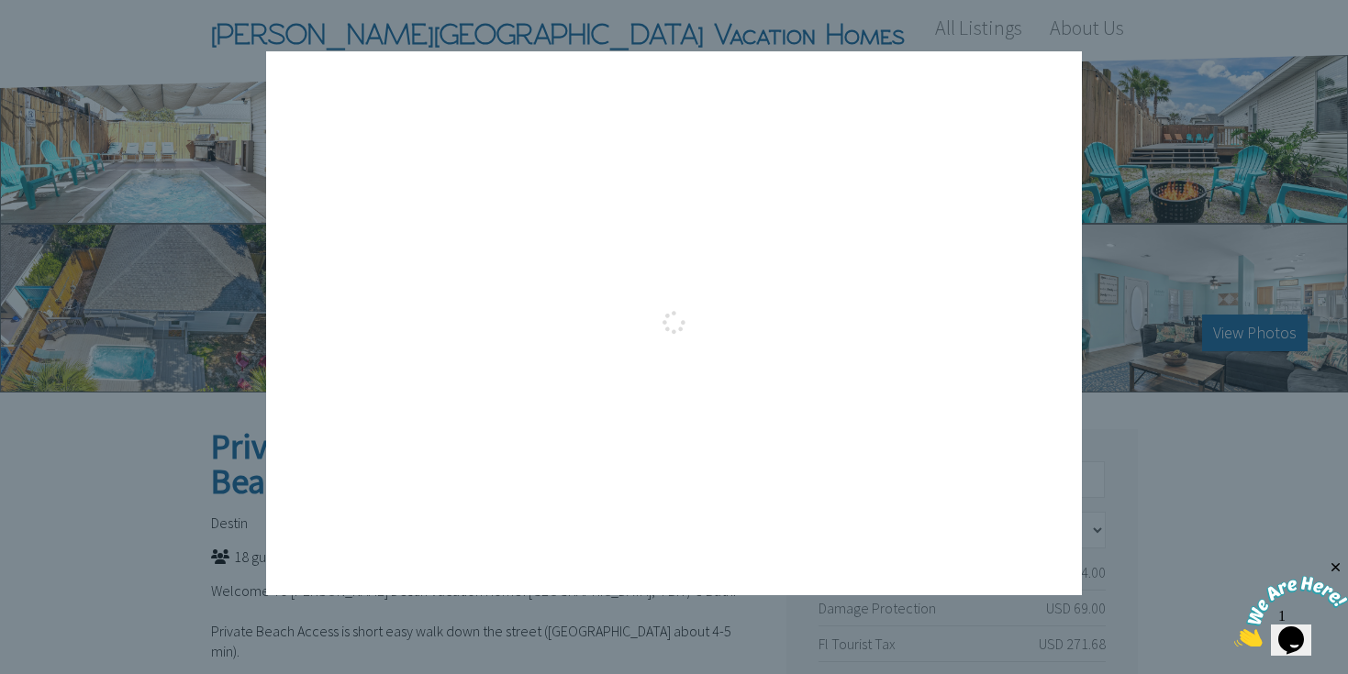
scroll to position [0, 0]
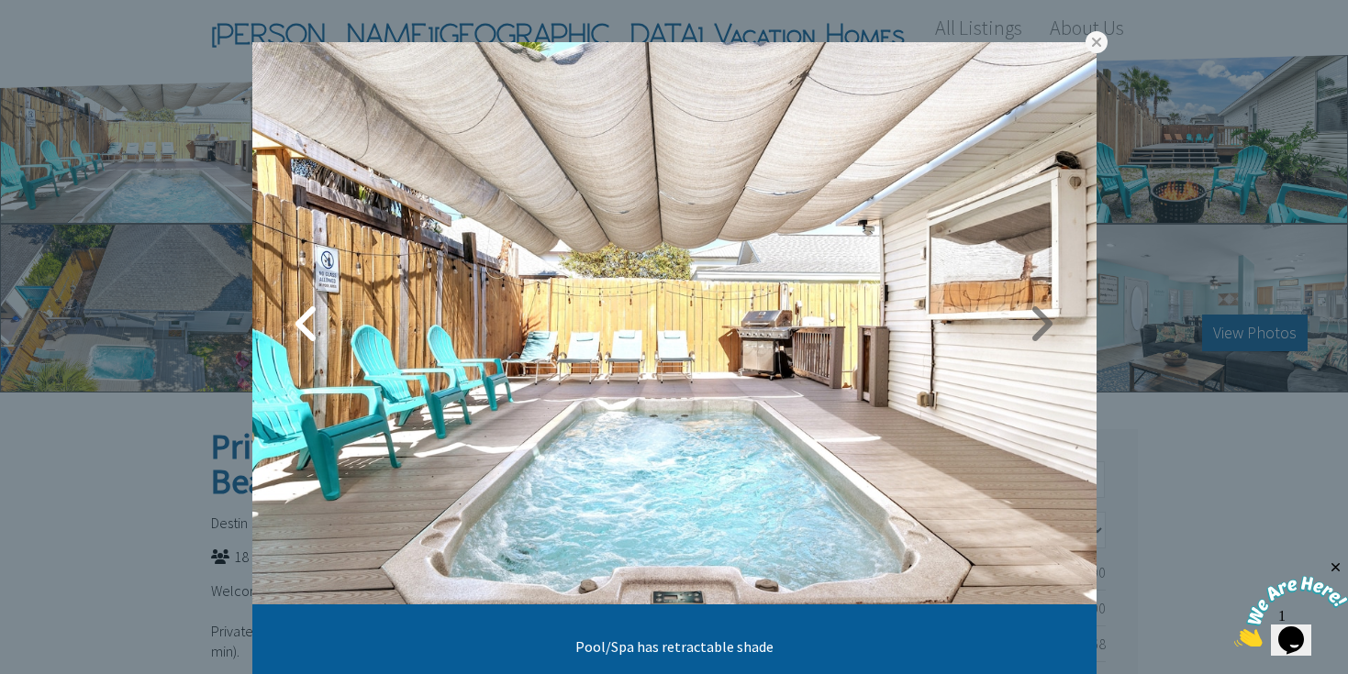
click at [1033, 319] on link at bounding box center [1041, 324] width 46 height 46
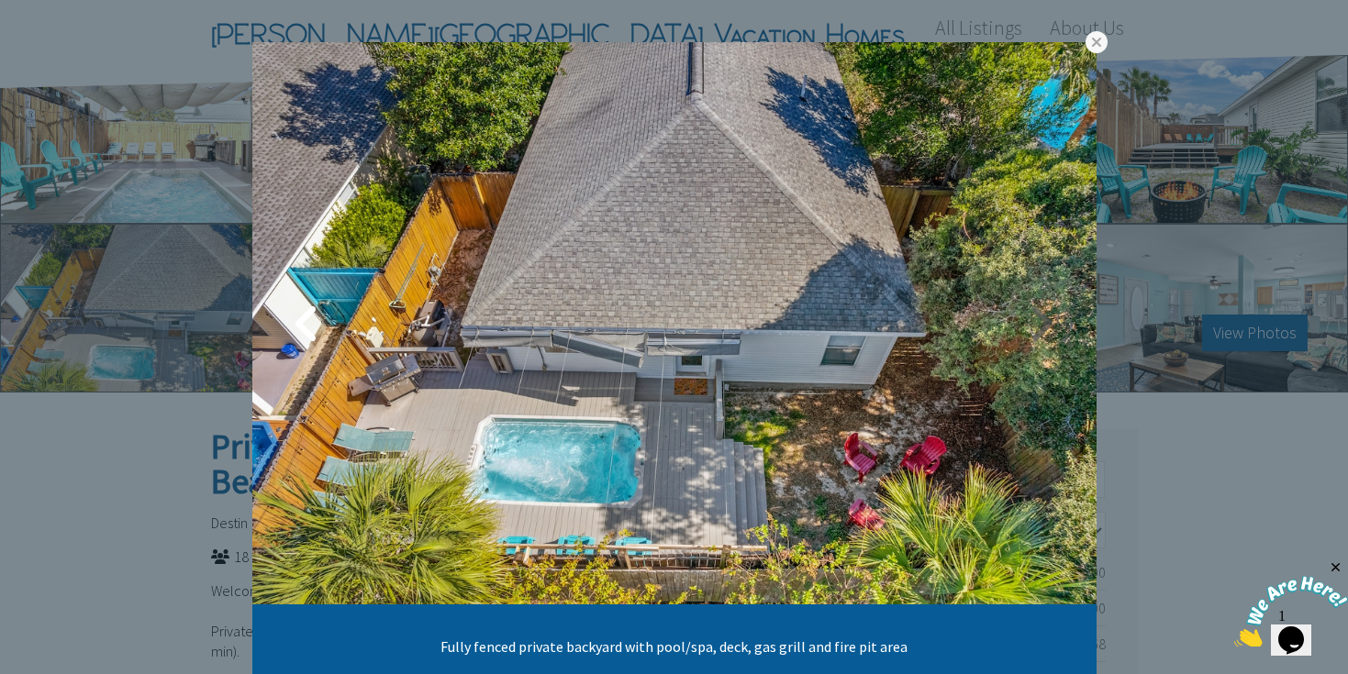
click at [1033, 319] on link at bounding box center [1041, 324] width 46 height 46
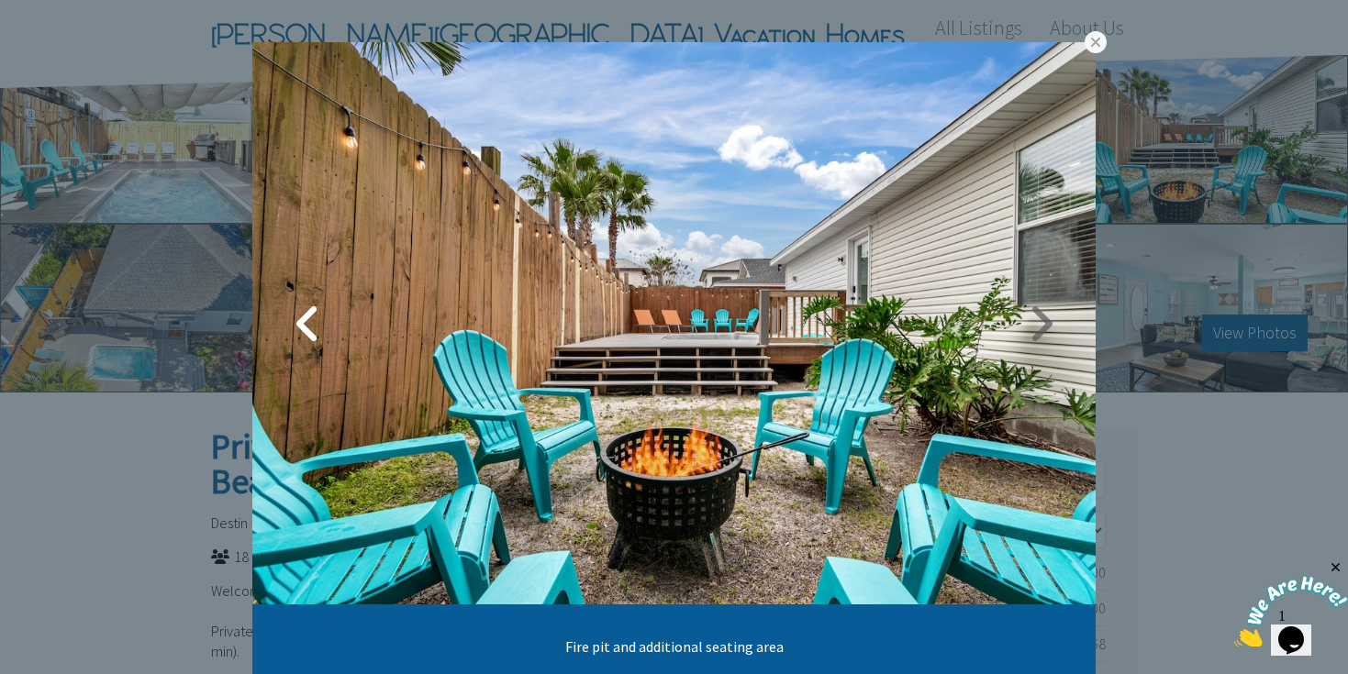
click at [1033, 319] on link at bounding box center [1040, 324] width 46 height 46
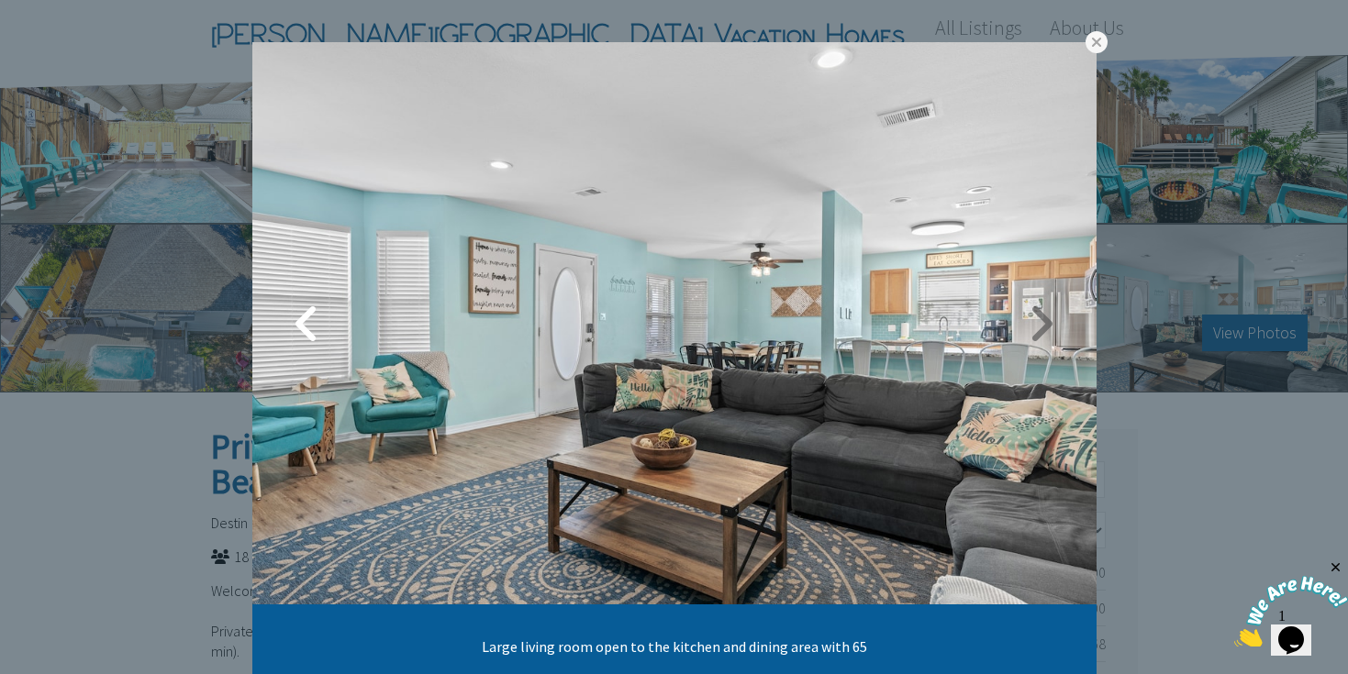
click at [1033, 319] on link at bounding box center [1041, 324] width 46 height 46
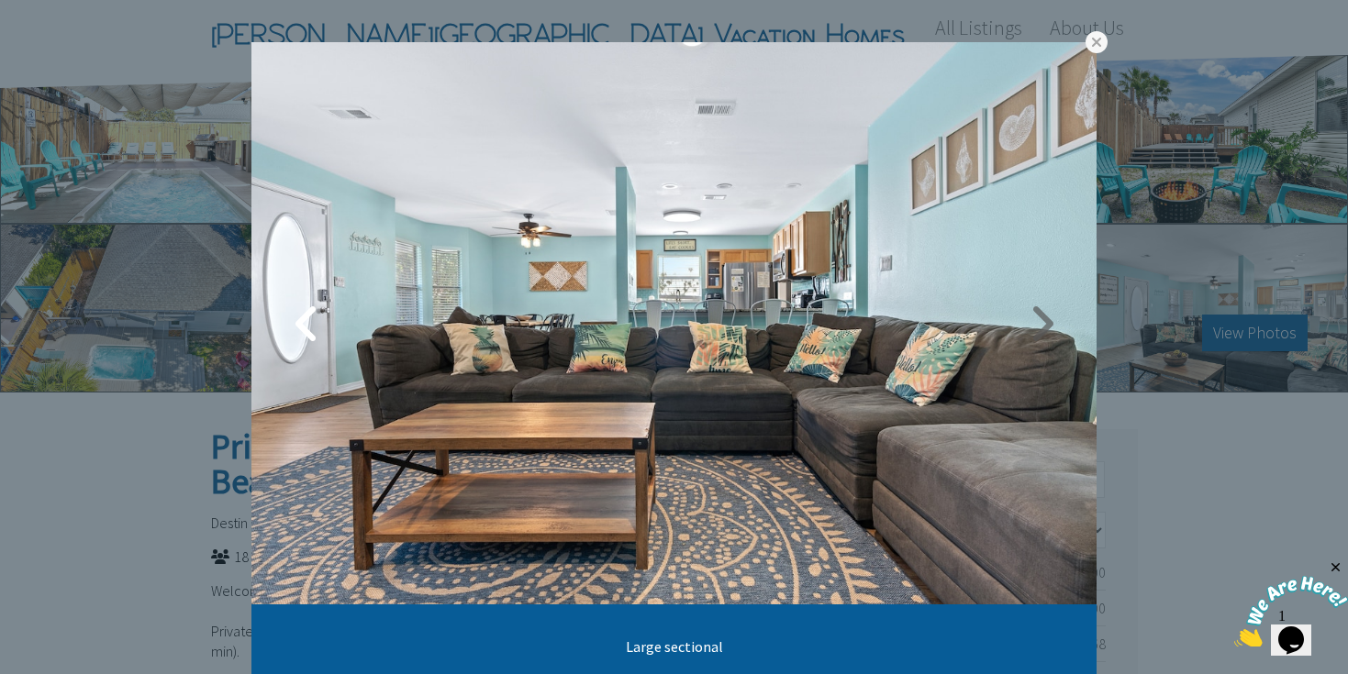
click at [1033, 319] on link at bounding box center [1041, 324] width 46 height 46
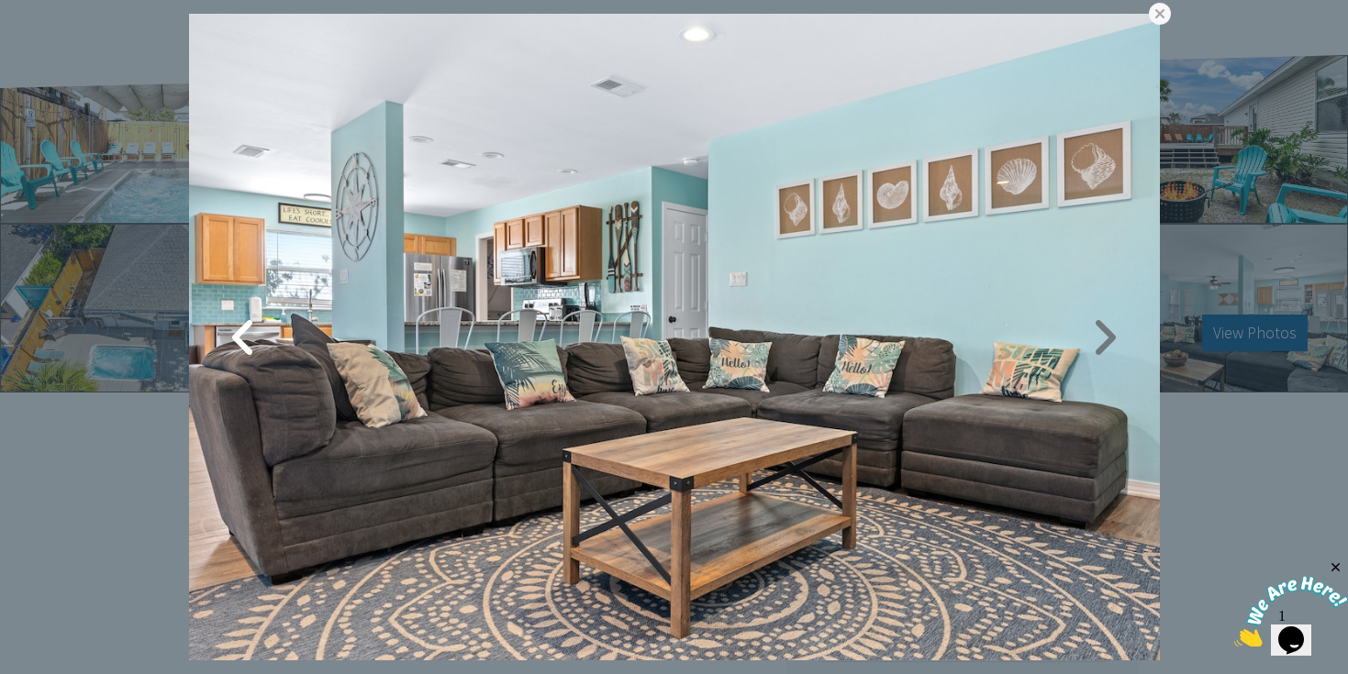
click at [1104, 340] on link at bounding box center [1105, 338] width 46 height 46
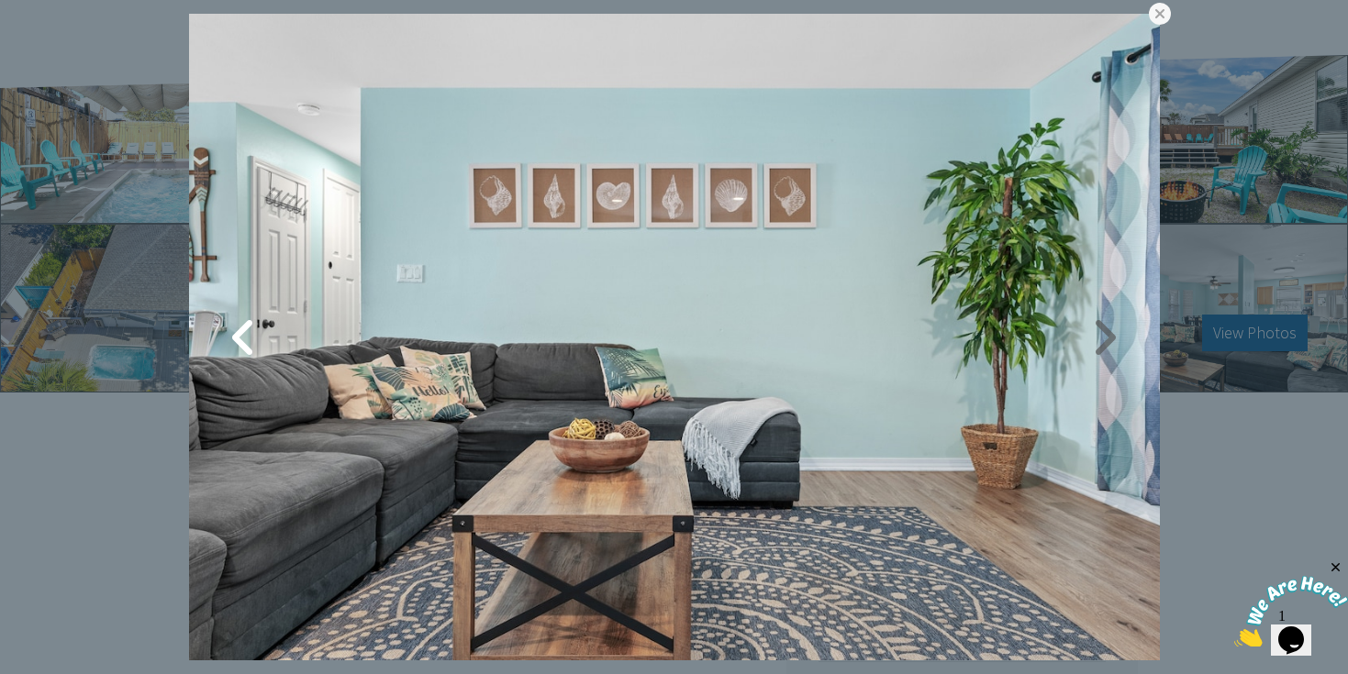
click at [1104, 340] on link at bounding box center [1105, 338] width 46 height 46
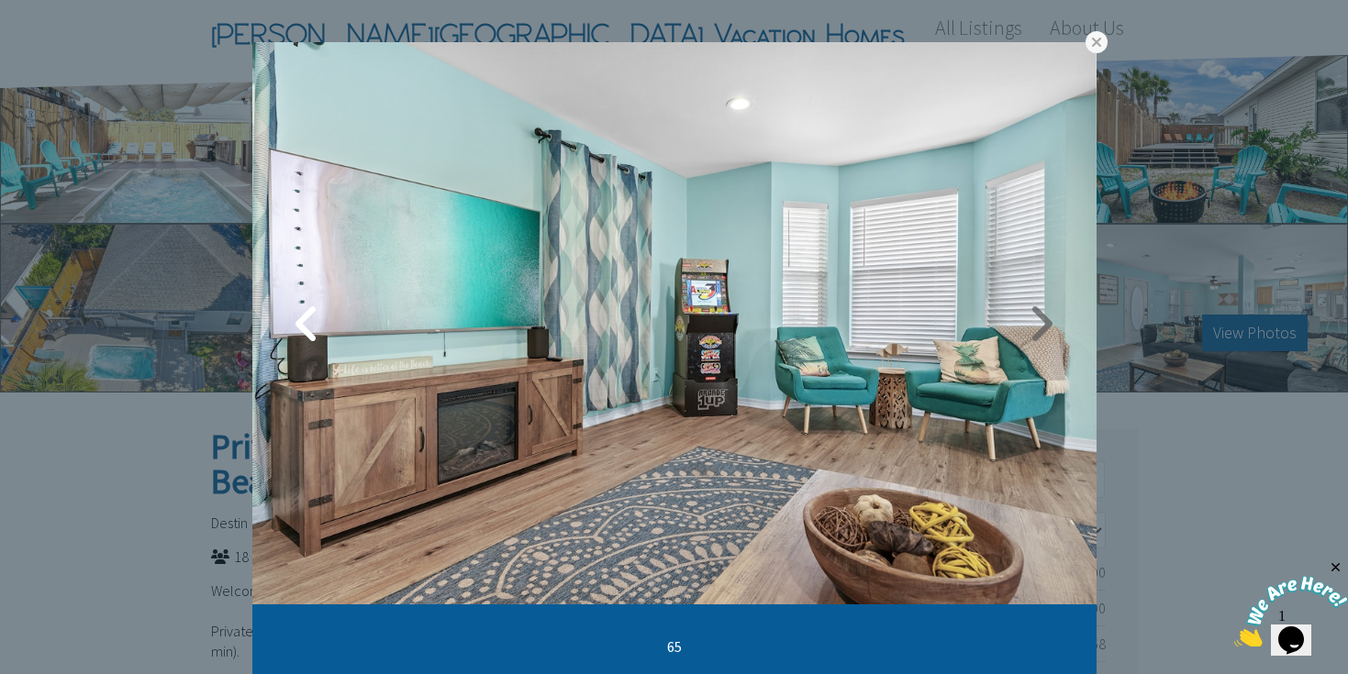
click at [1037, 339] on link at bounding box center [1041, 324] width 46 height 46
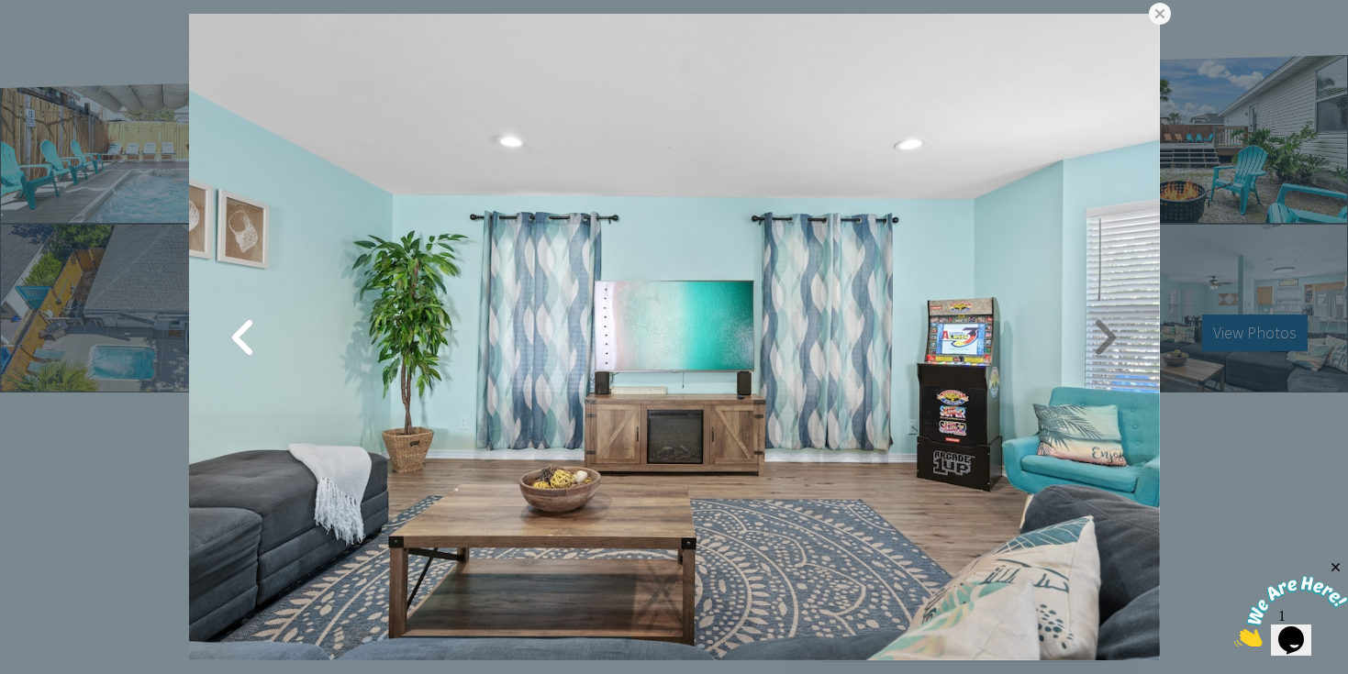
click at [1105, 346] on link at bounding box center [1105, 338] width 46 height 46
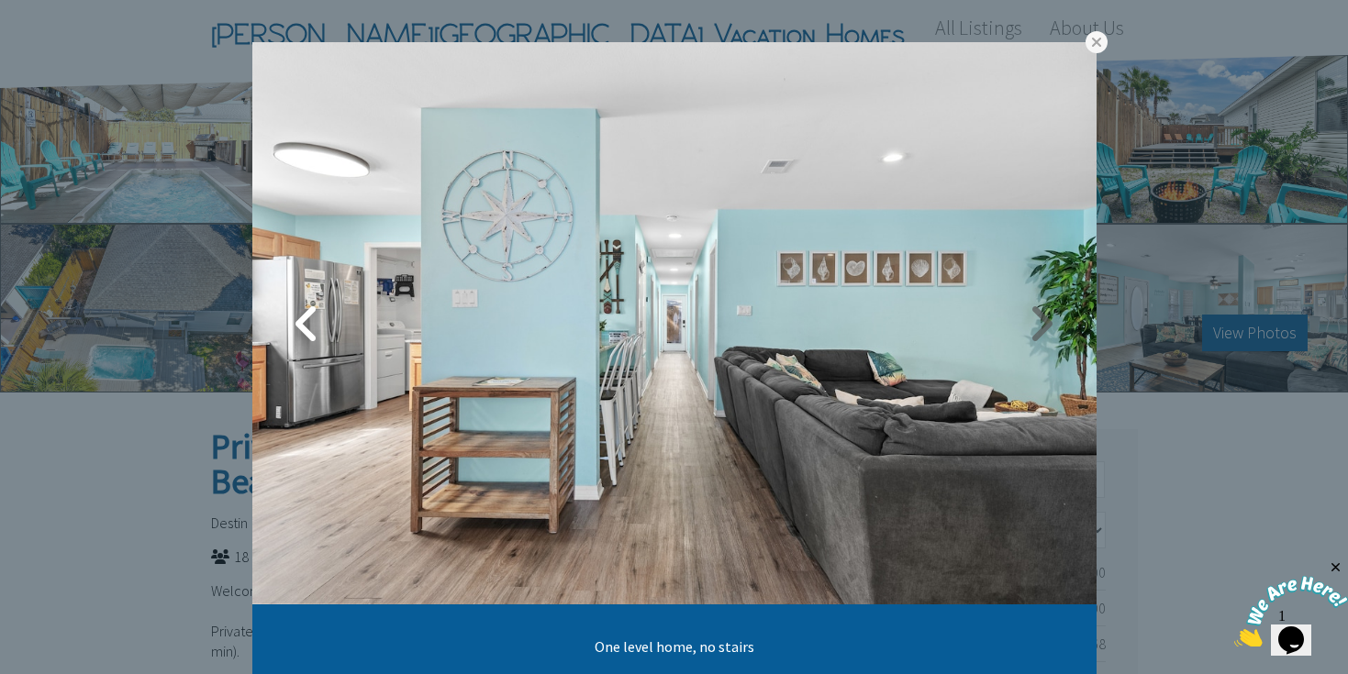
click at [1040, 329] on link at bounding box center [1041, 324] width 46 height 46
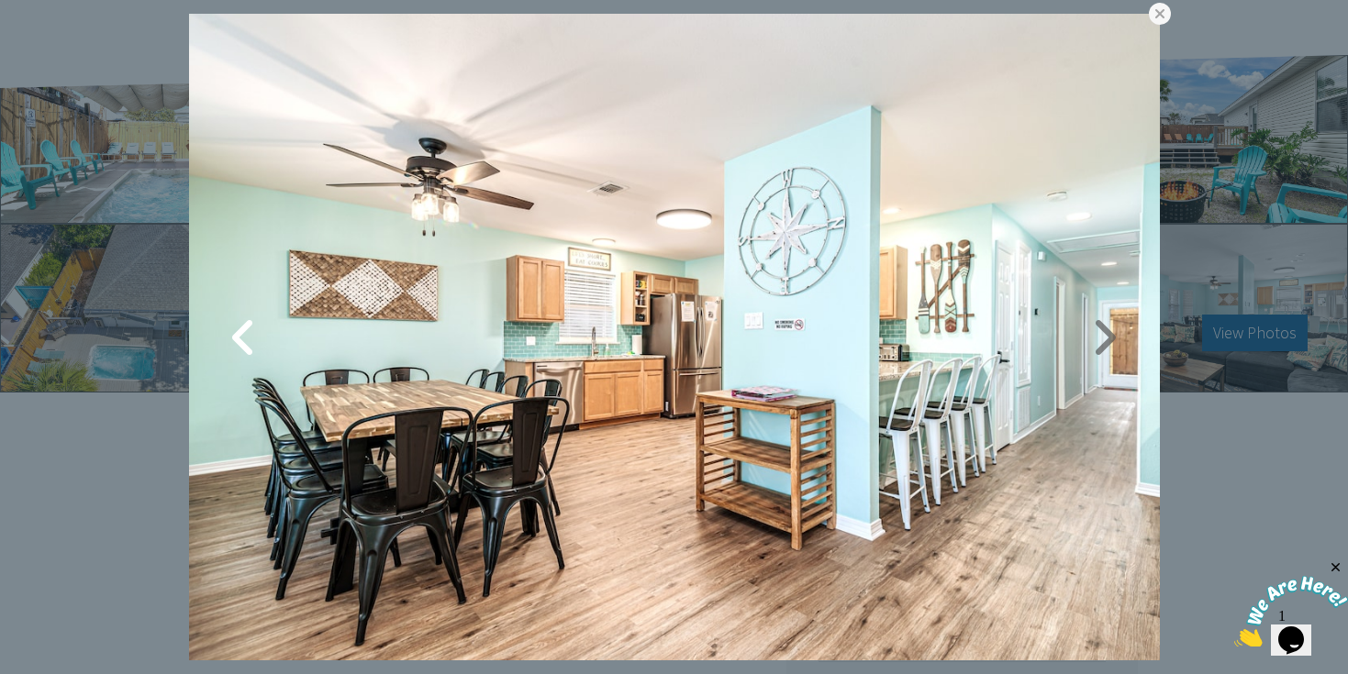
click at [1106, 338] on link at bounding box center [1105, 338] width 46 height 46
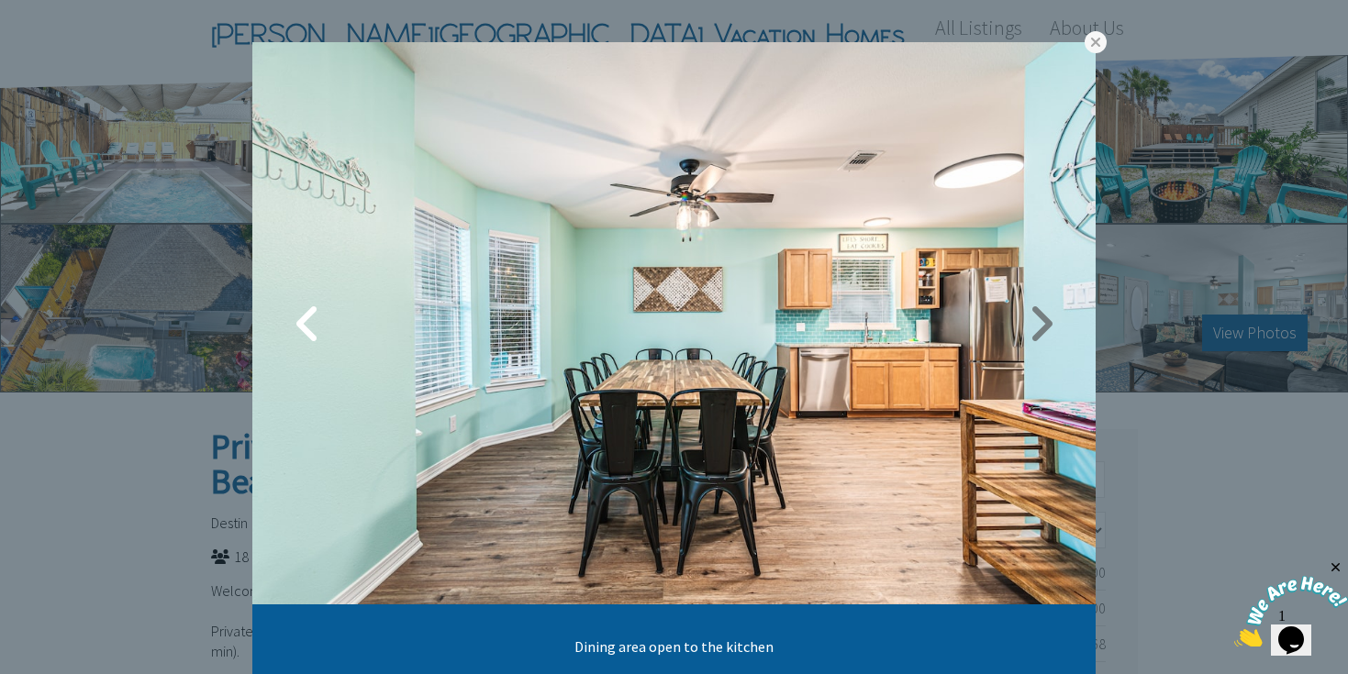
click at [1041, 335] on link at bounding box center [1040, 324] width 46 height 46
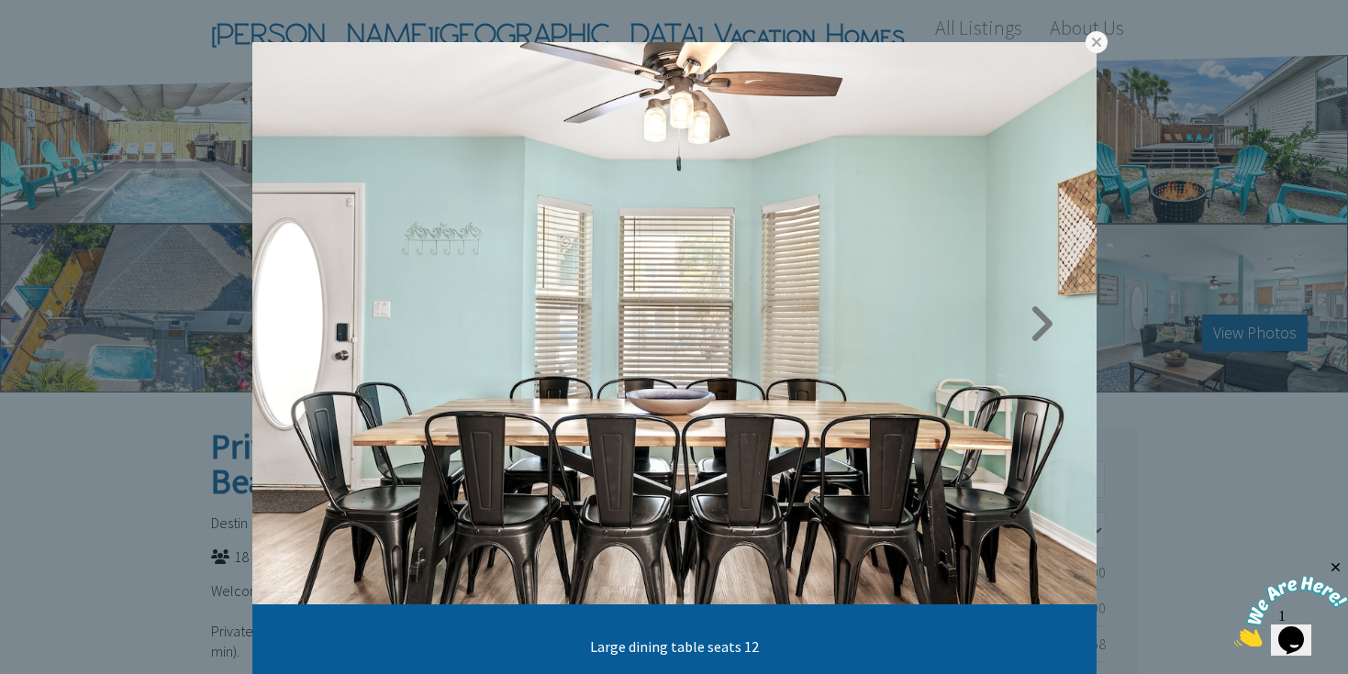
click at [1041, 332] on link at bounding box center [1041, 324] width 46 height 46
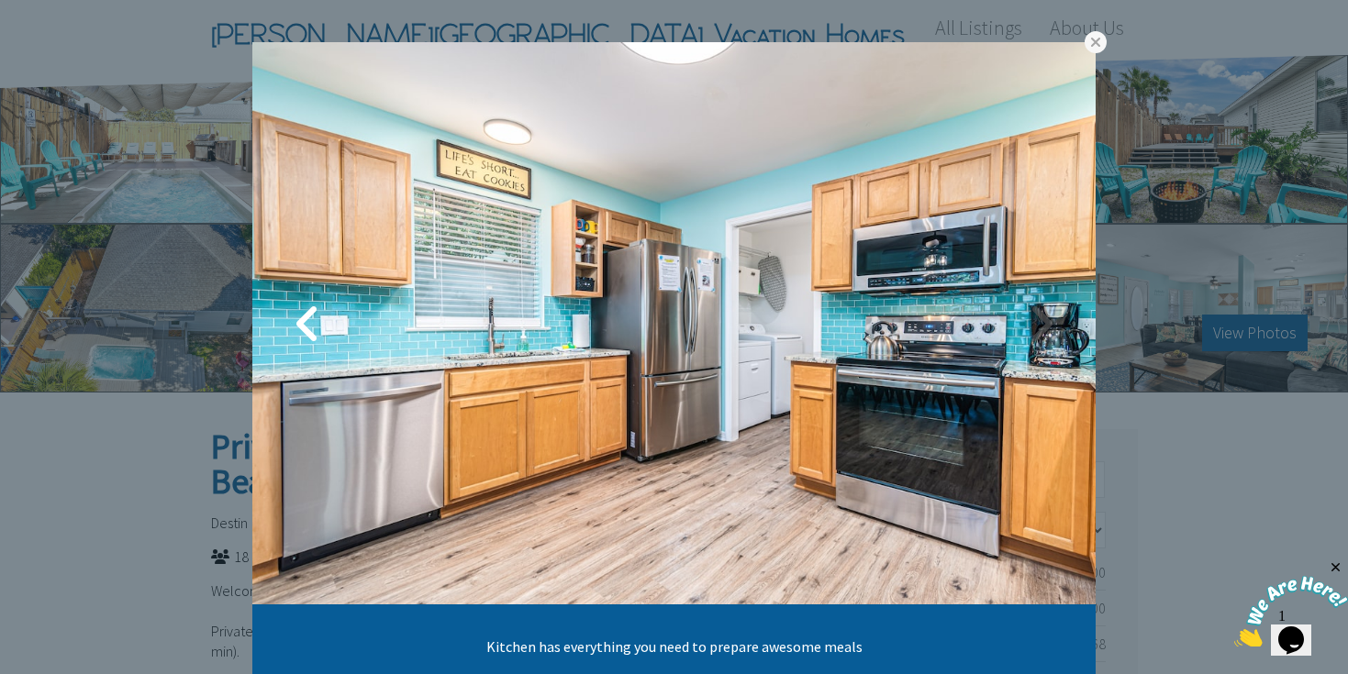
click at [1046, 331] on link at bounding box center [1040, 324] width 46 height 46
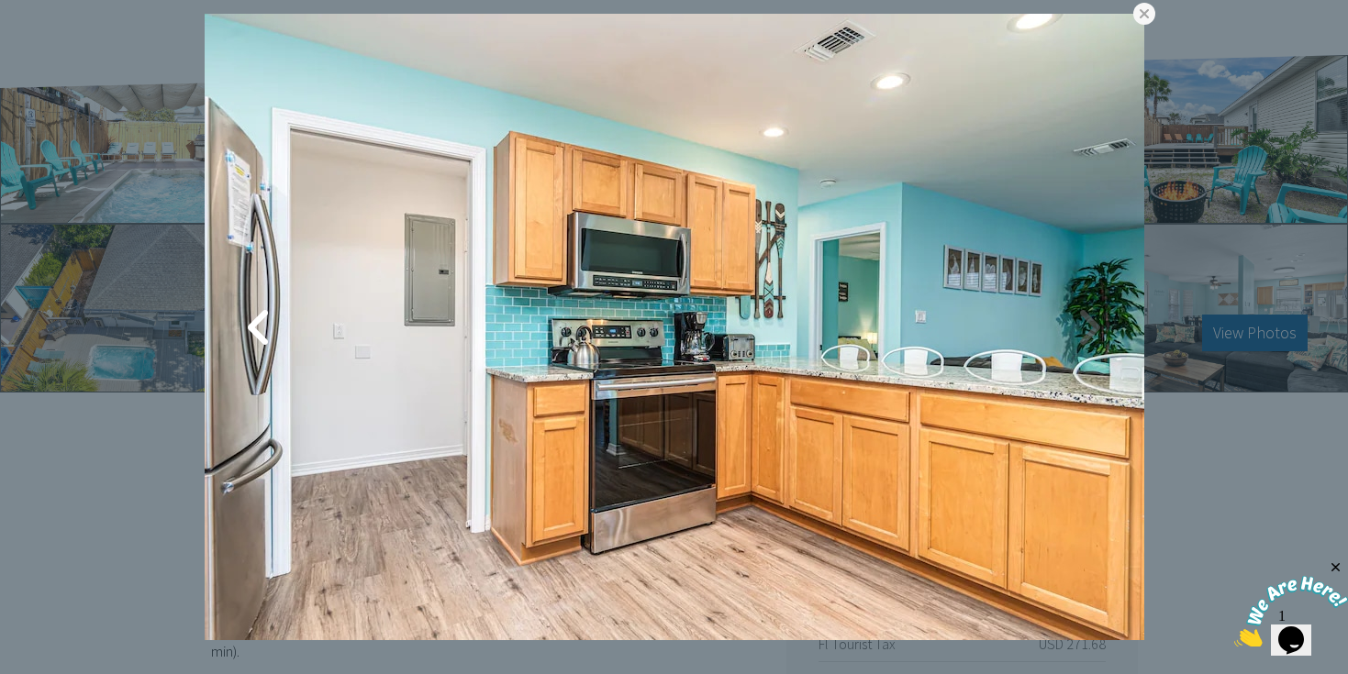
click at [1087, 333] on link at bounding box center [1089, 328] width 46 height 46
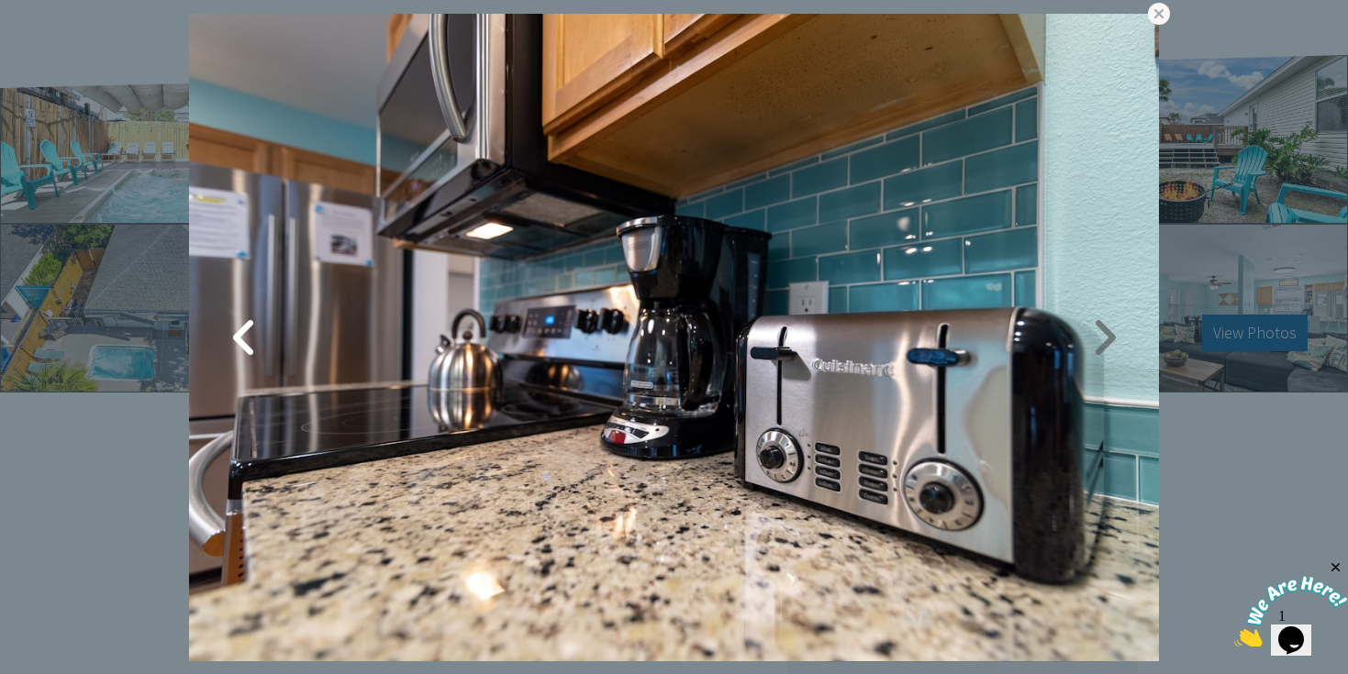
click at [1093, 334] on link at bounding box center [1104, 338] width 46 height 46
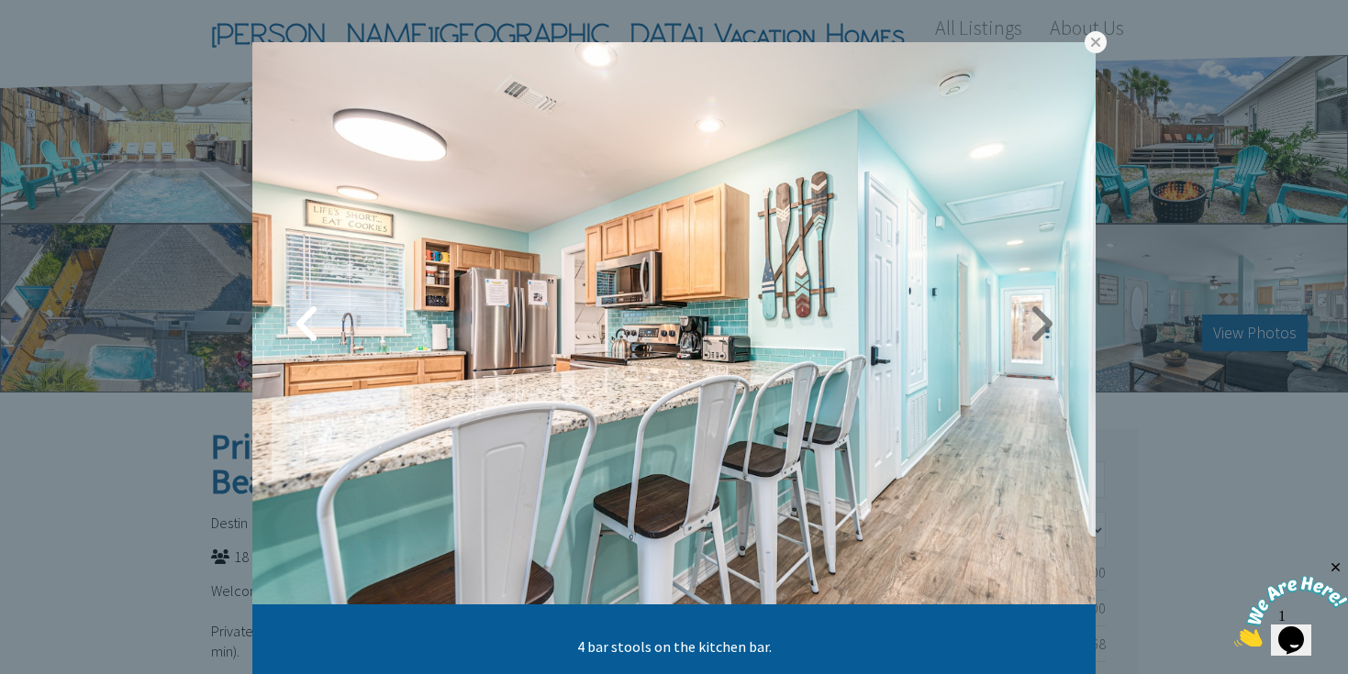
click at [1054, 325] on link at bounding box center [1040, 324] width 46 height 46
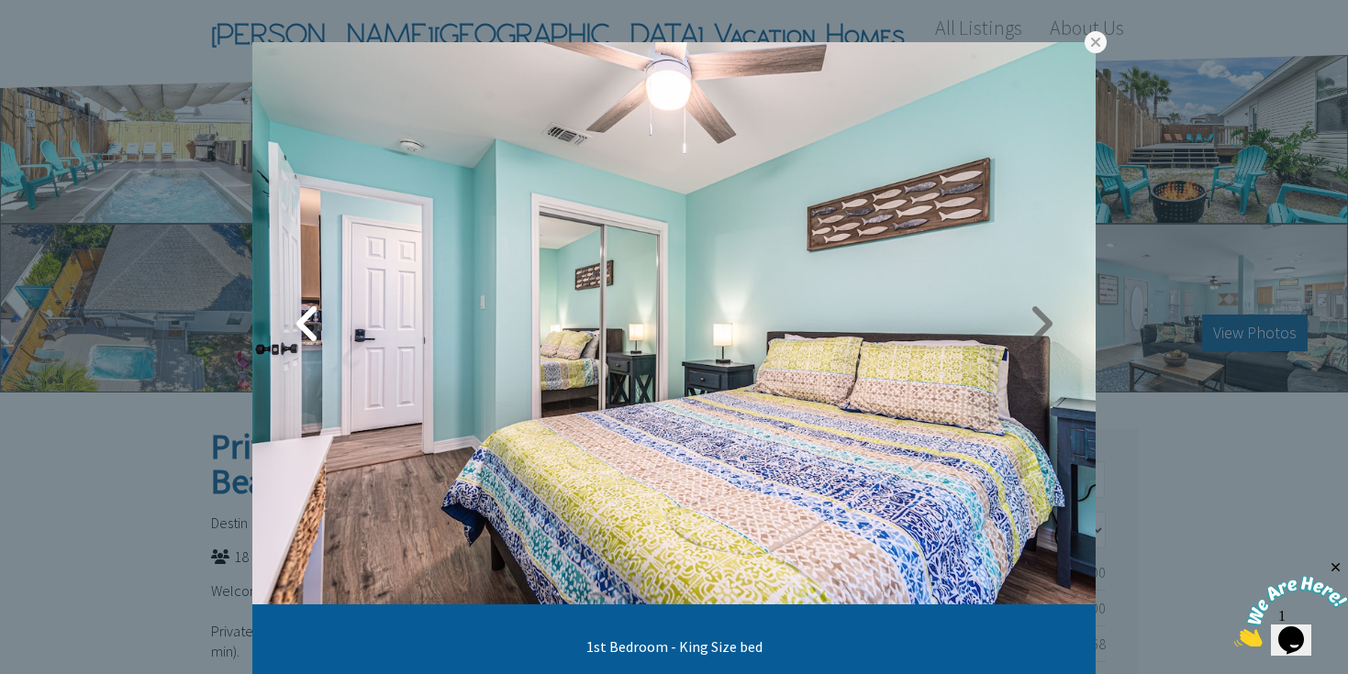
click at [1049, 324] on link at bounding box center [1040, 324] width 46 height 46
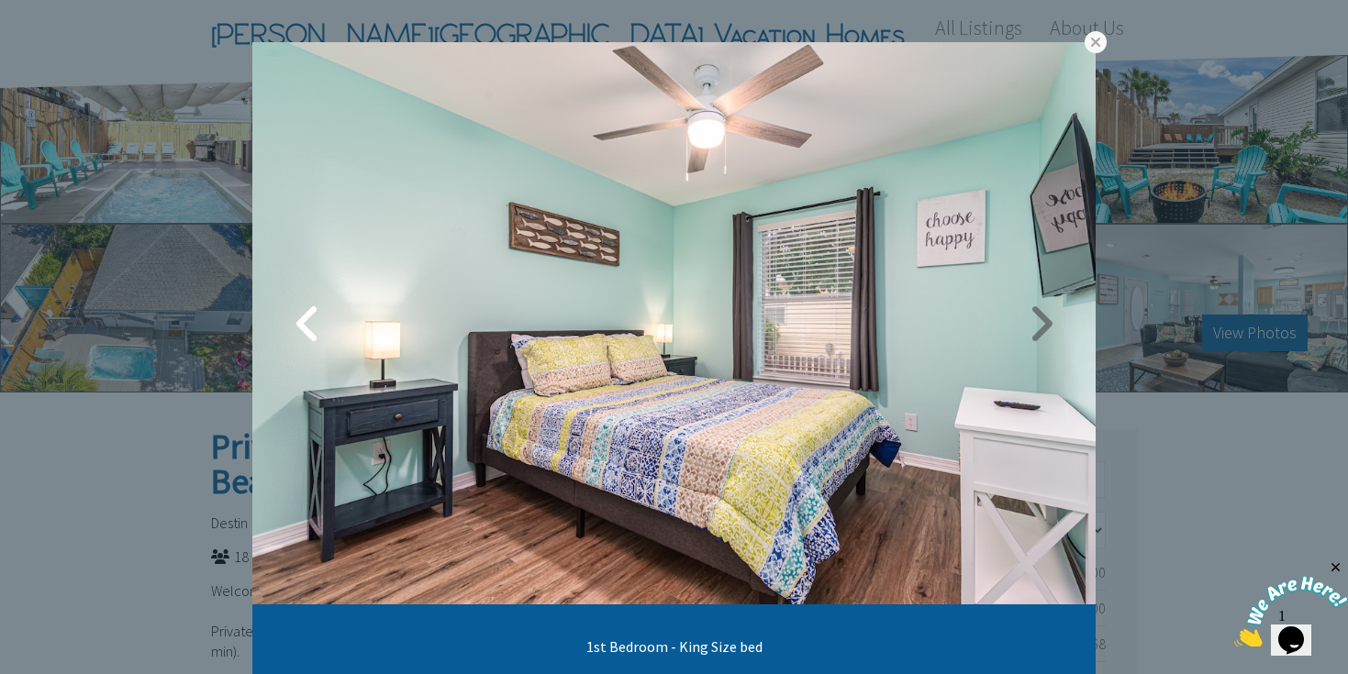
click at [1047, 323] on link at bounding box center [1040, 324] width 46 height 46
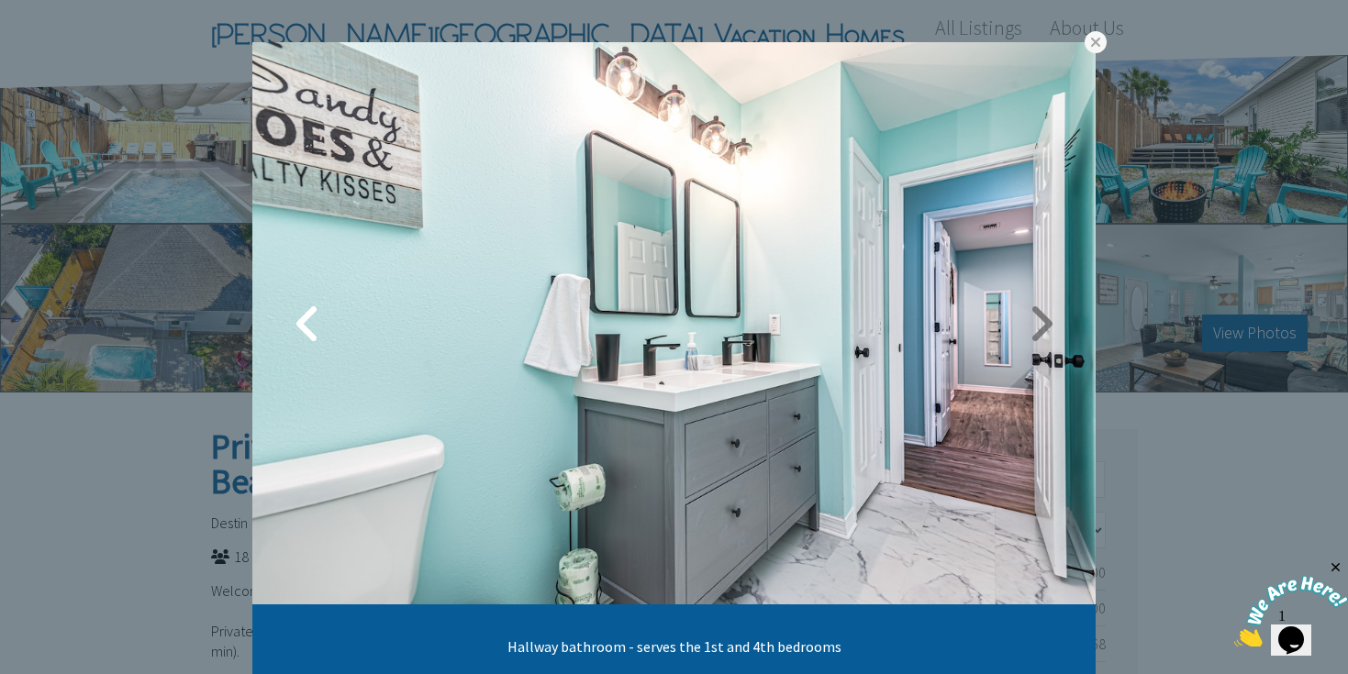
click at [1044, 317] on link at bounding box center [1040, 324] width 46 height 46
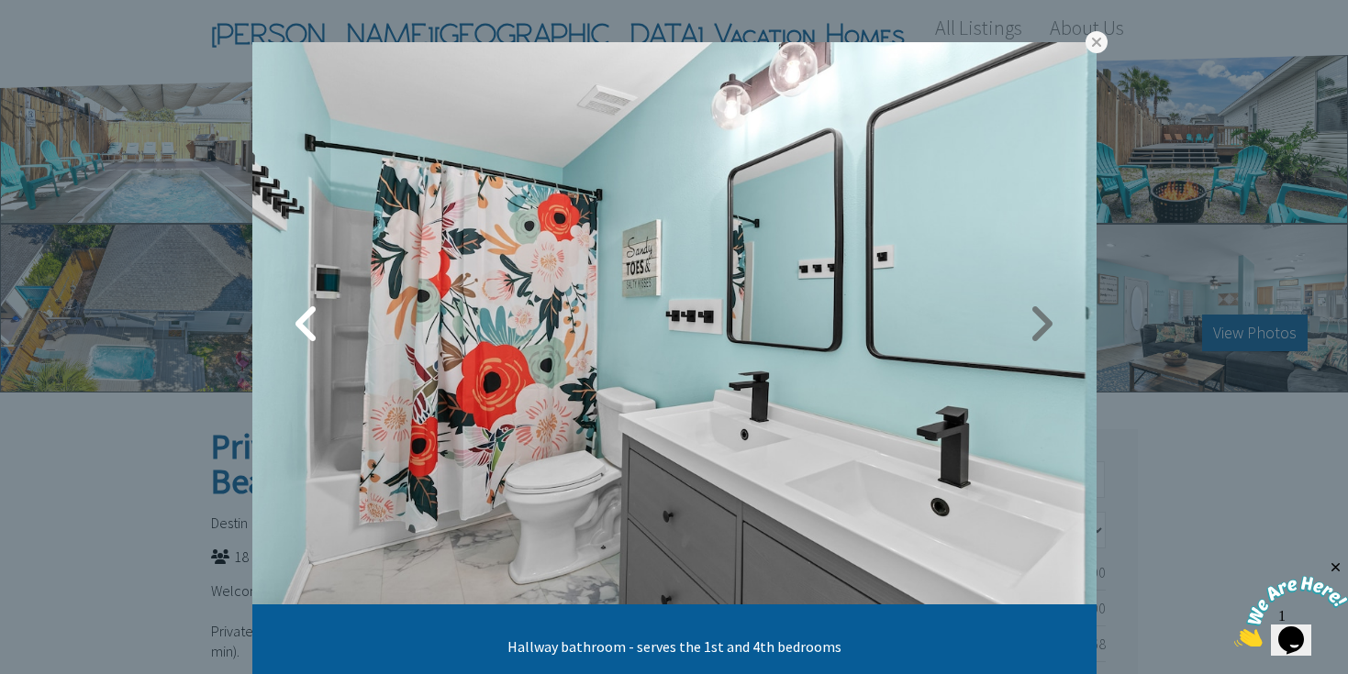
click at [1044, 317] on link at bounding box center [1041, 324] width 46 height 46
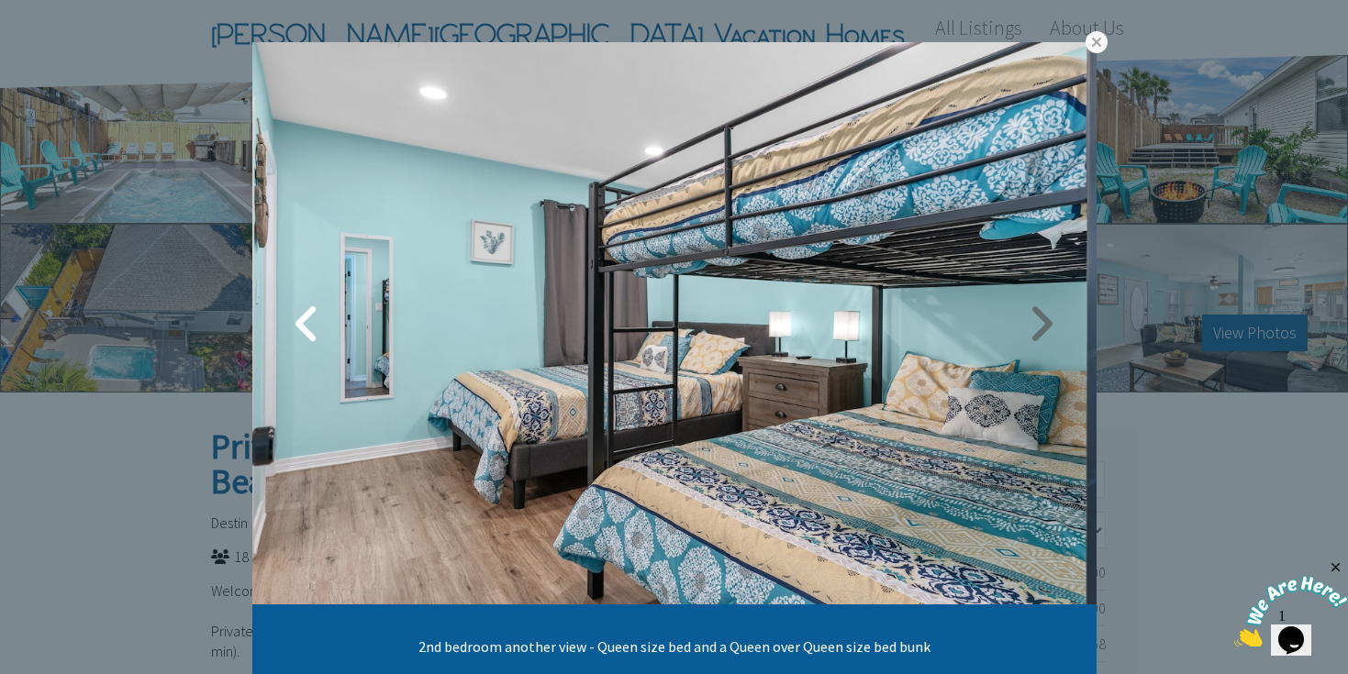
click at [1045, 316] on link at bounding box center [1041, 324] width 46 height 46
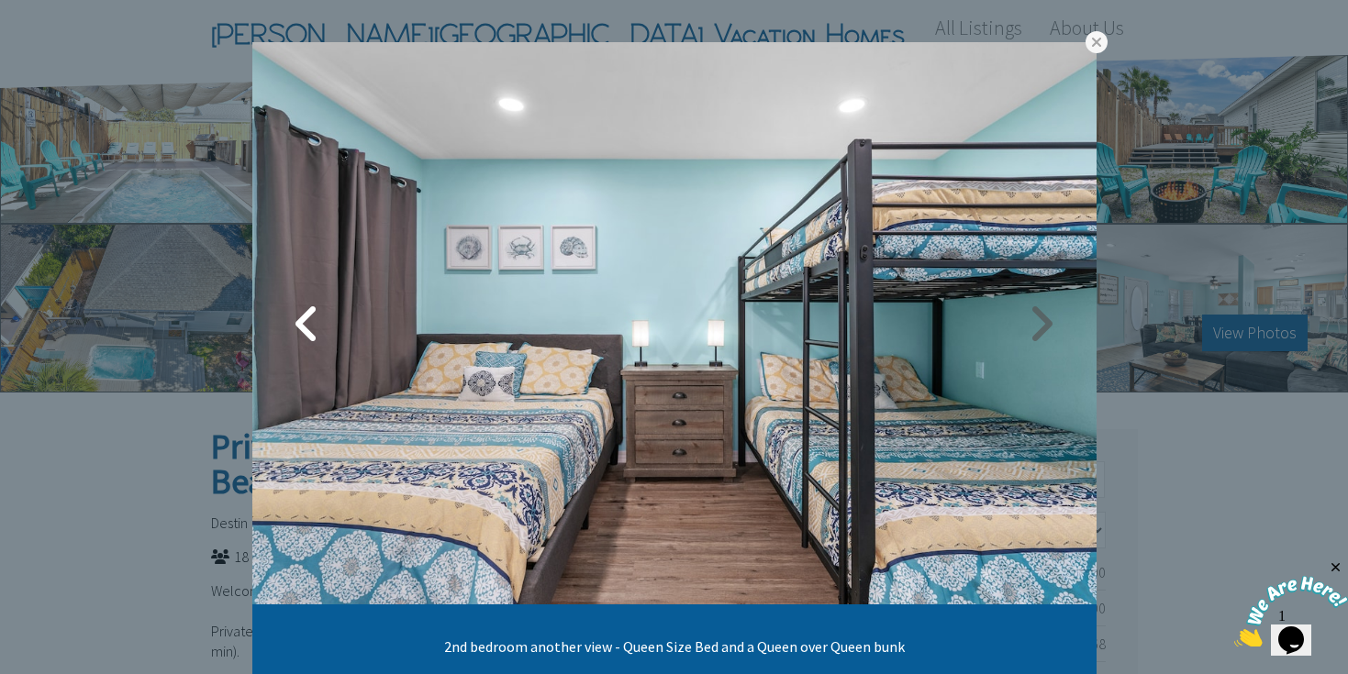
click at [1045, 316] on link at bounding box center [1041, 324] width 46 height 46
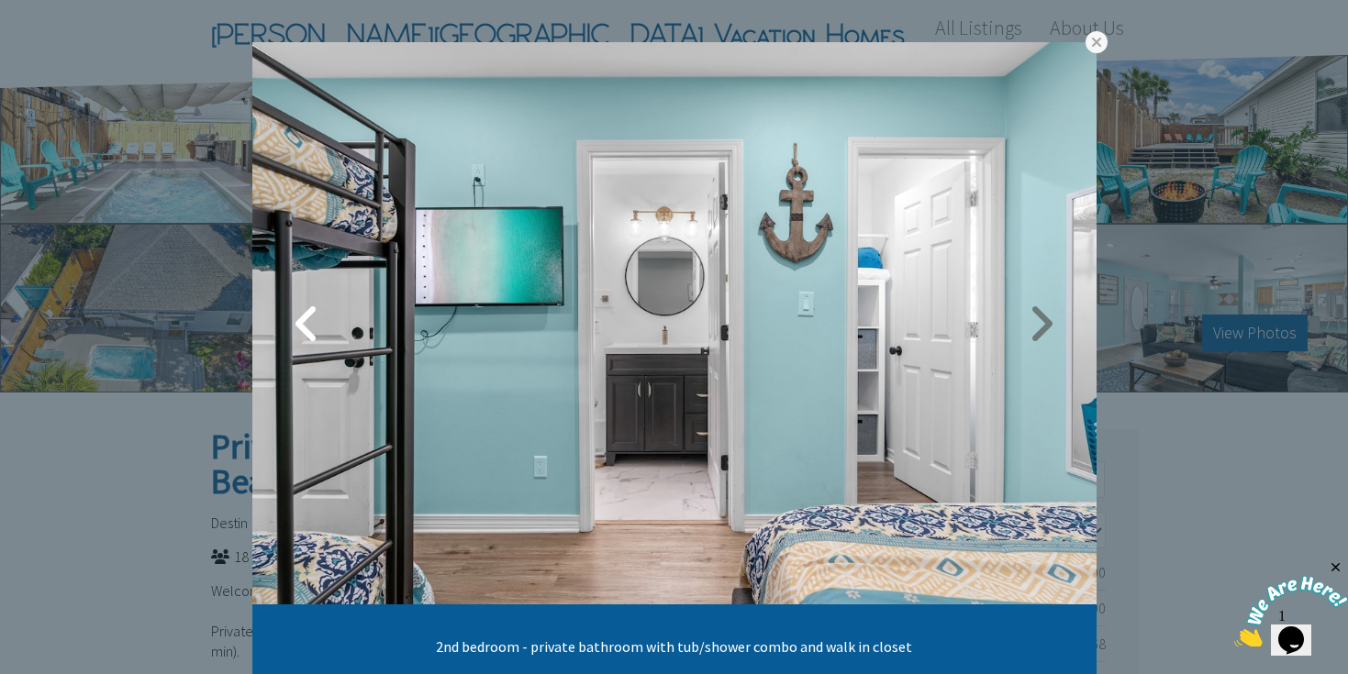
click at [1045, 316] on link at bounding box center [1041, 324] width 46 height 46
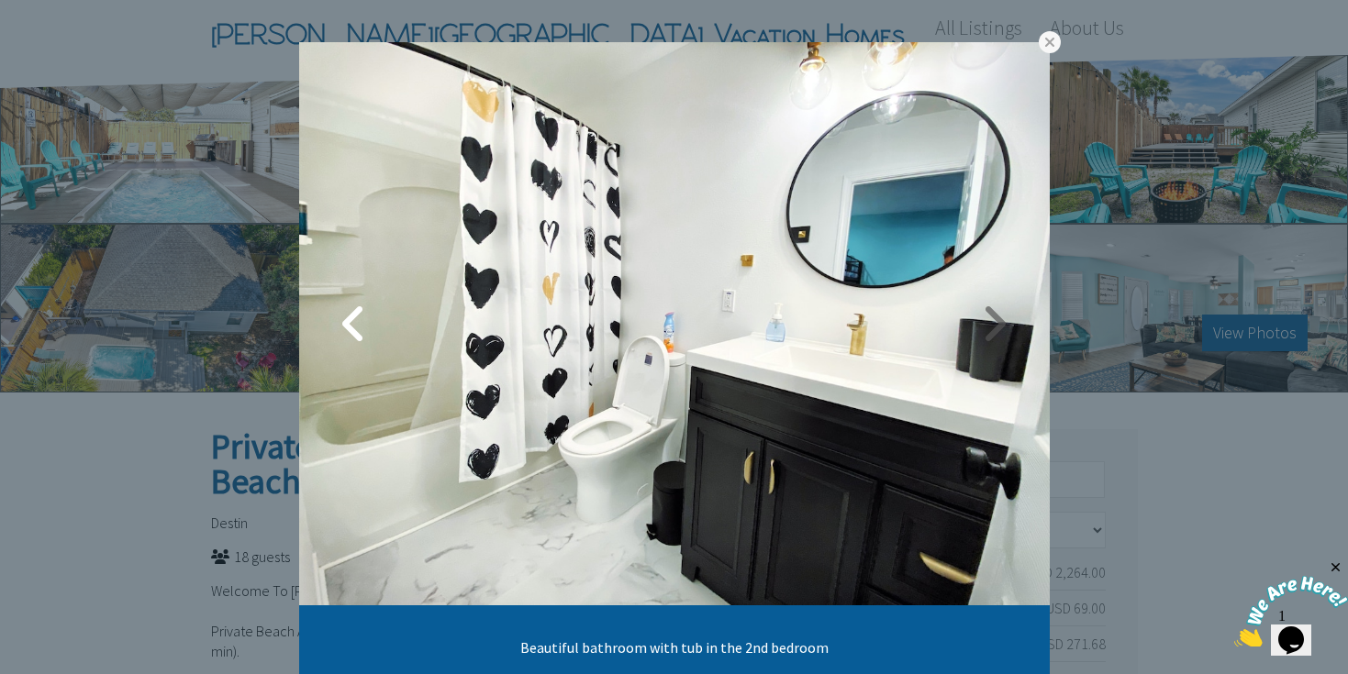
click at [999, 321] on link at bounding box center [994, 324] width 46 height 46
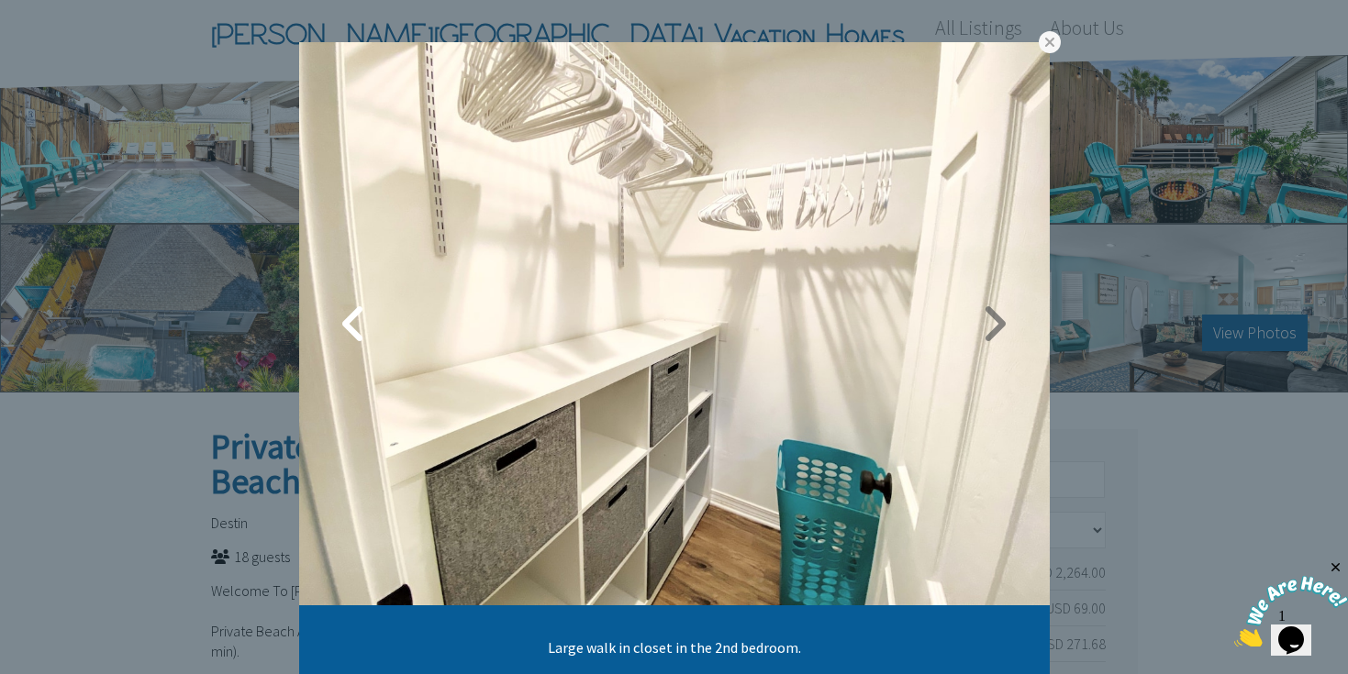
click at [999, 321] on link at bounding box center [994, 324] width 46 height 46
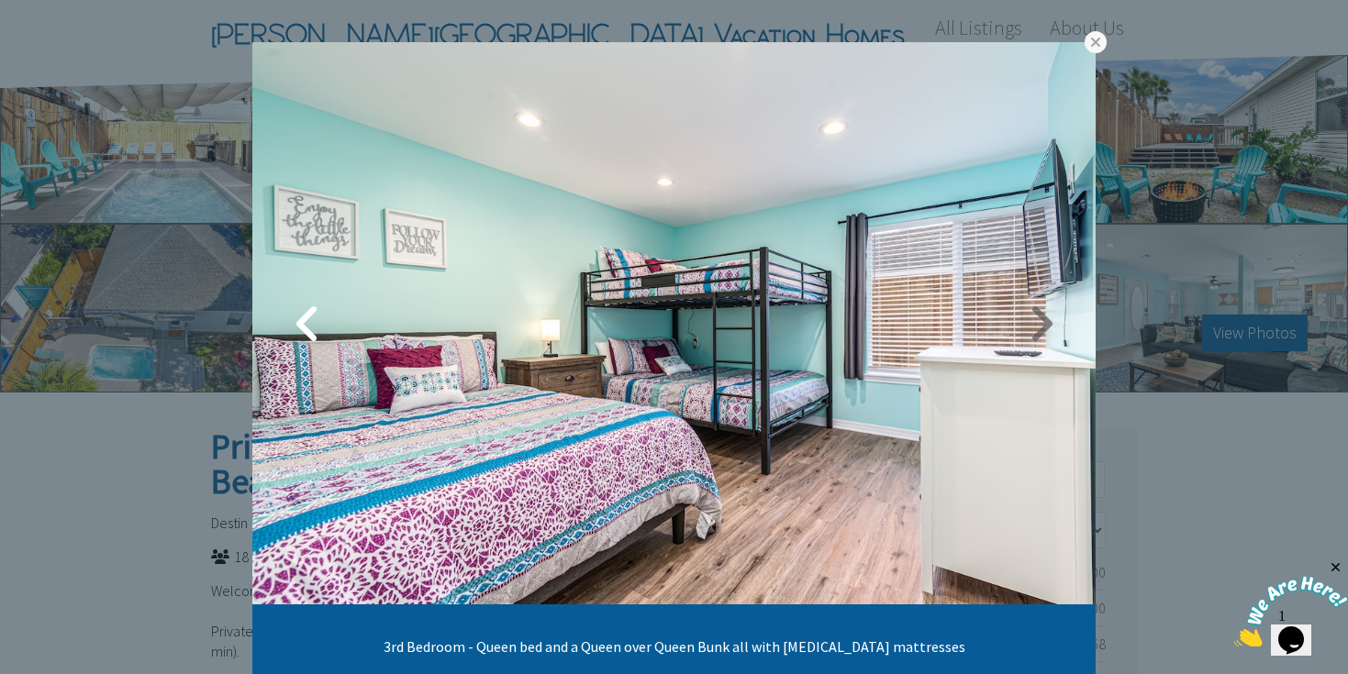
click at [1028, 328] on link at bounding box center [1040, 324] width 46 height 46
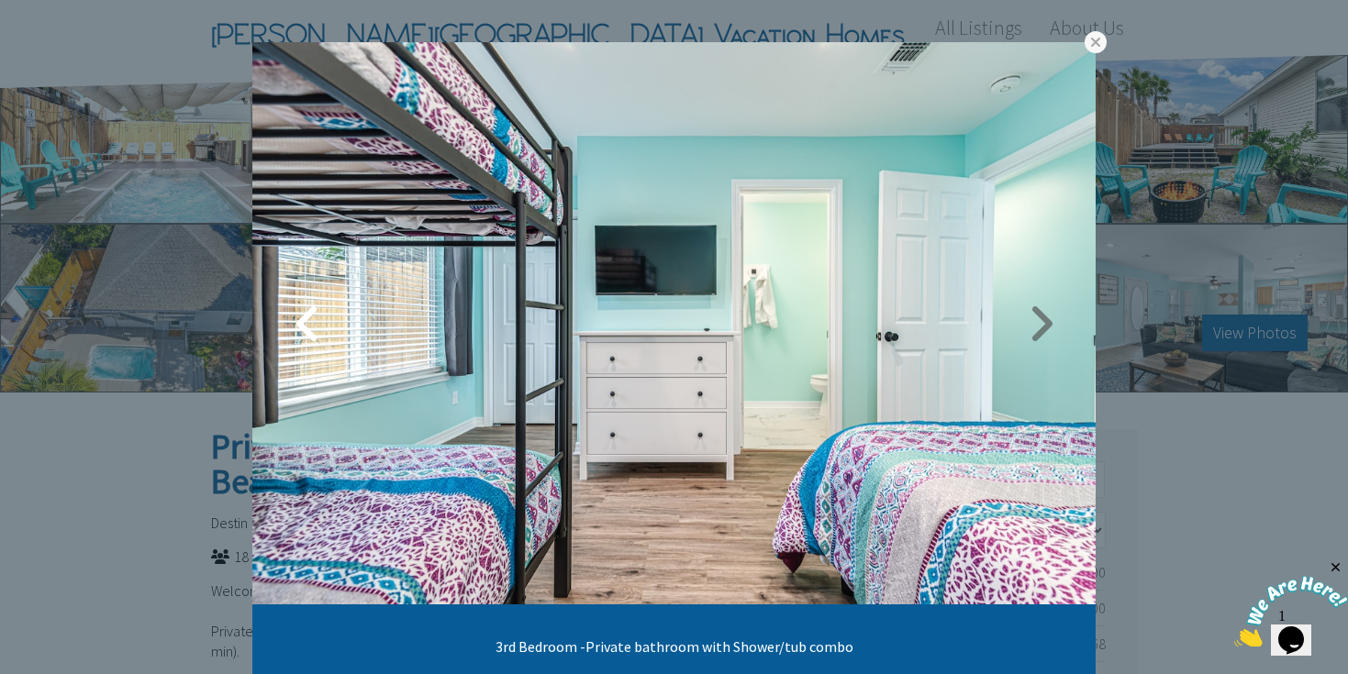
click at [1028, 328] on link at bounding box center [1040, 324] width 46 height 46
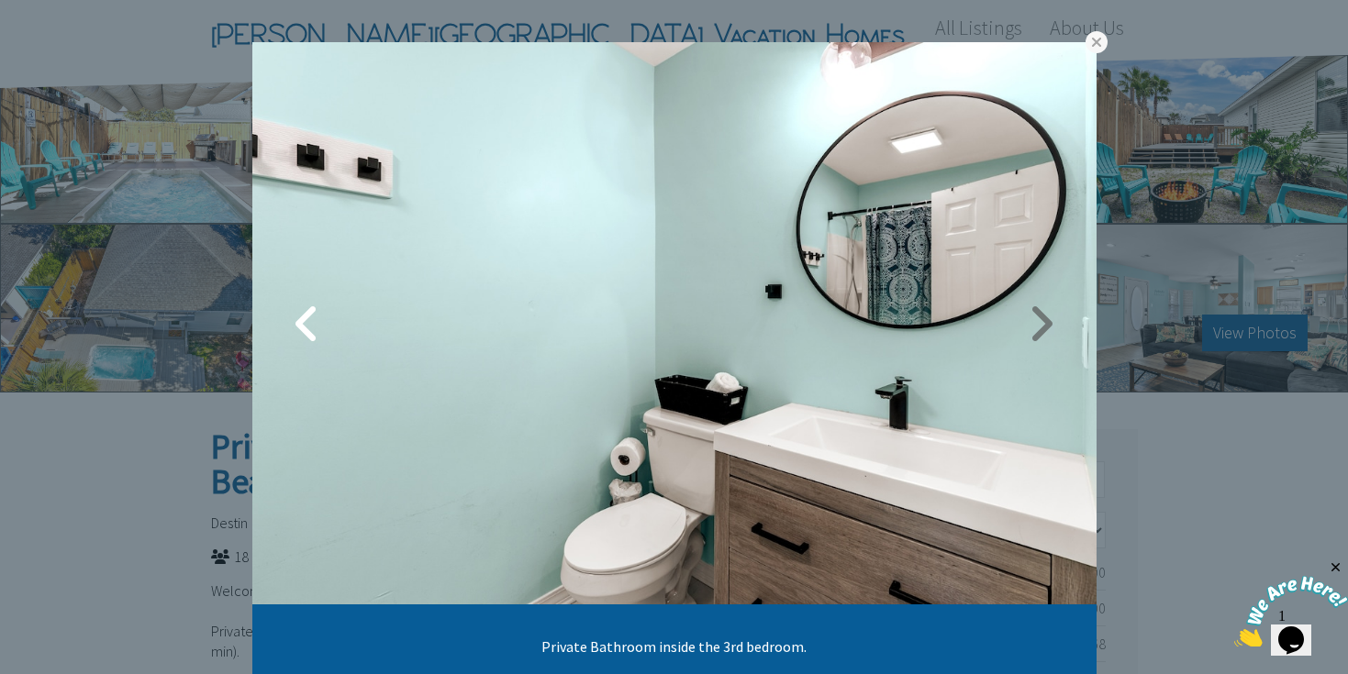
click at [1037, 328] on link at bounding box center [1041, 324] width 46 height 46
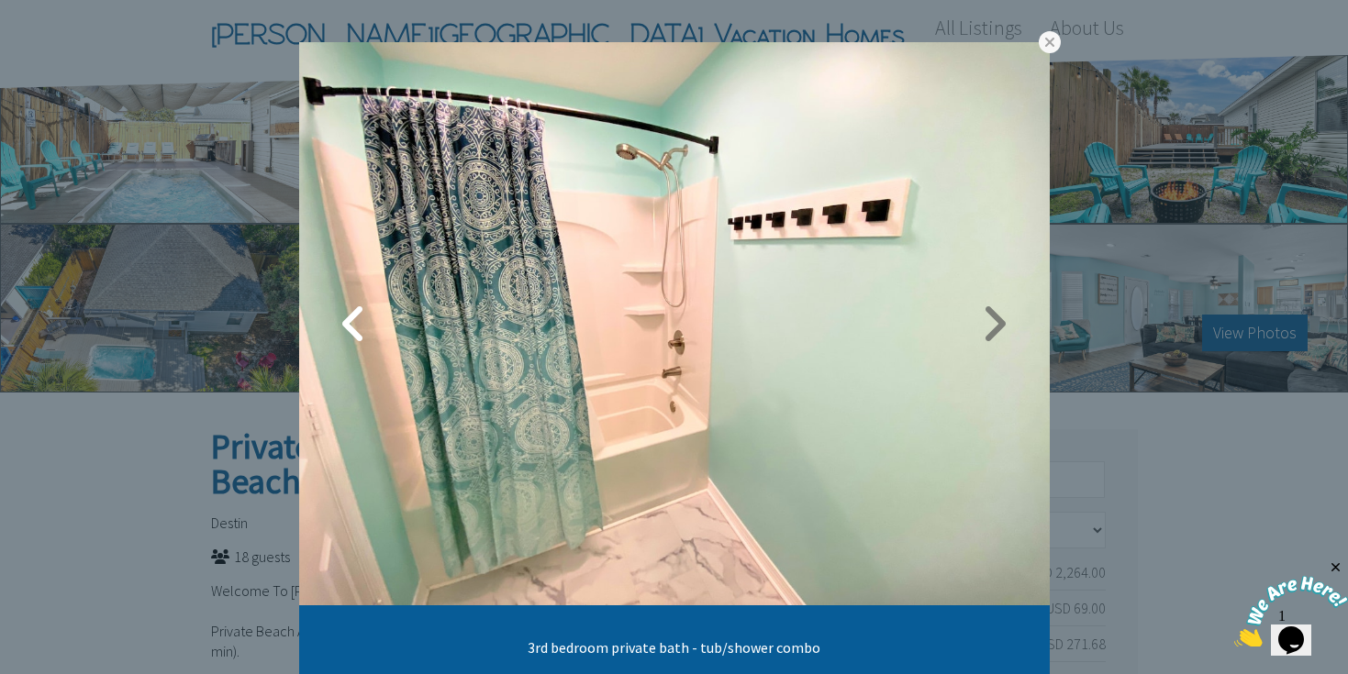
click at [1001, 327] on link at bounding box center [994, 324] width 46 height 46
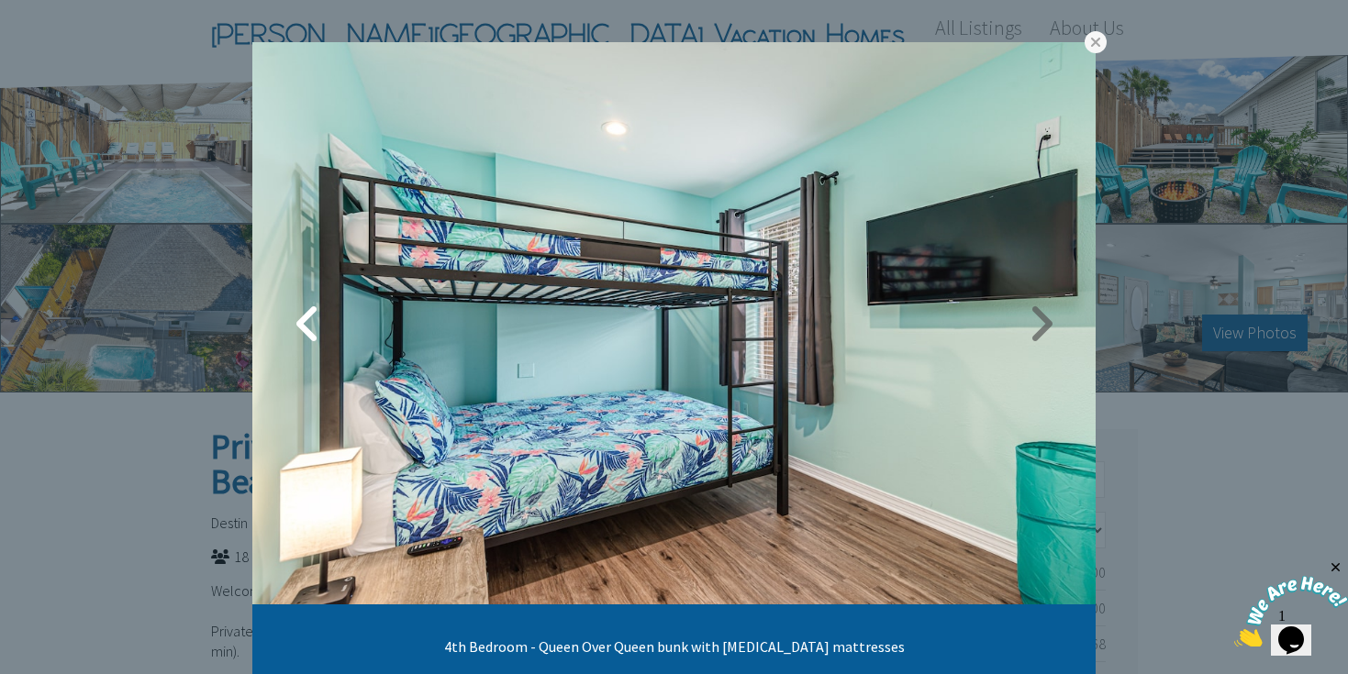
click at [1033, 327] on link at bounding box center [1040, 324] width 46 height 46
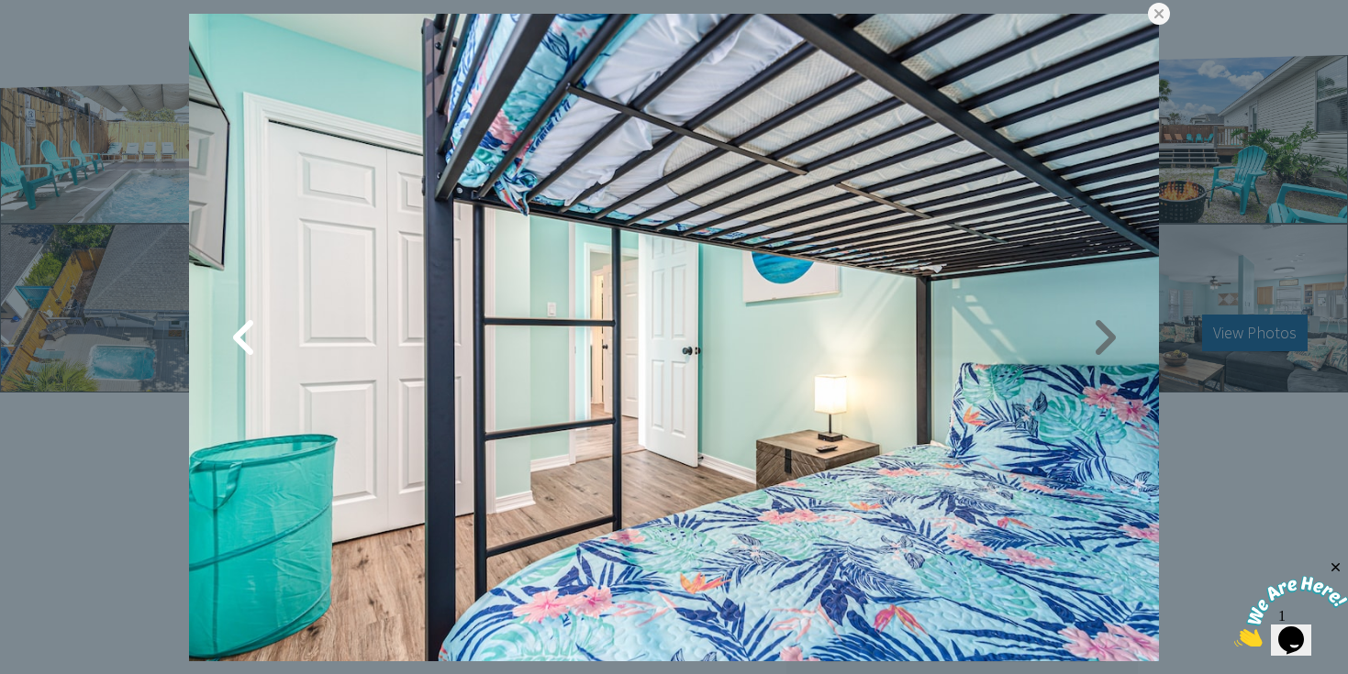
click at [1096, 326] on link at bounding box center [1104, 338] width 46 height 46
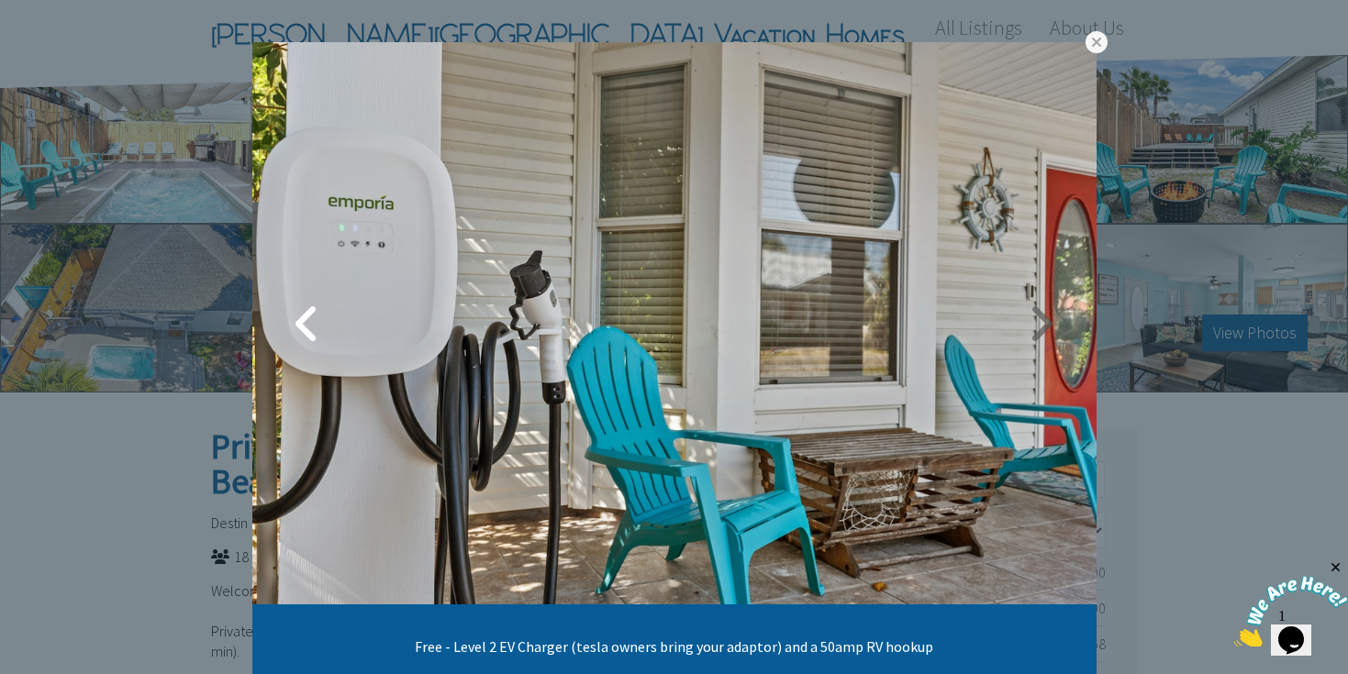
click at [1049, 321] on link at bounding box center [1041, 324] width 46 height 46
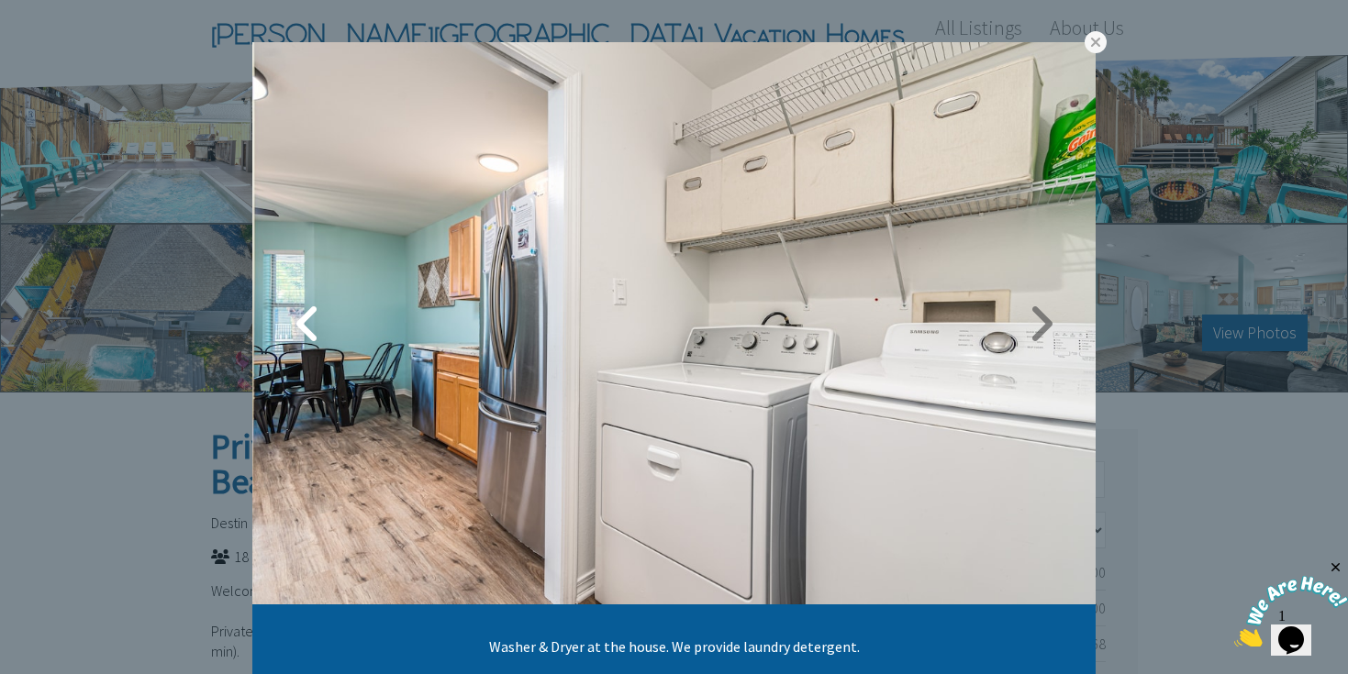
click at [1049, 321] on link at bounding box center [1040, 324] width 46 height 46
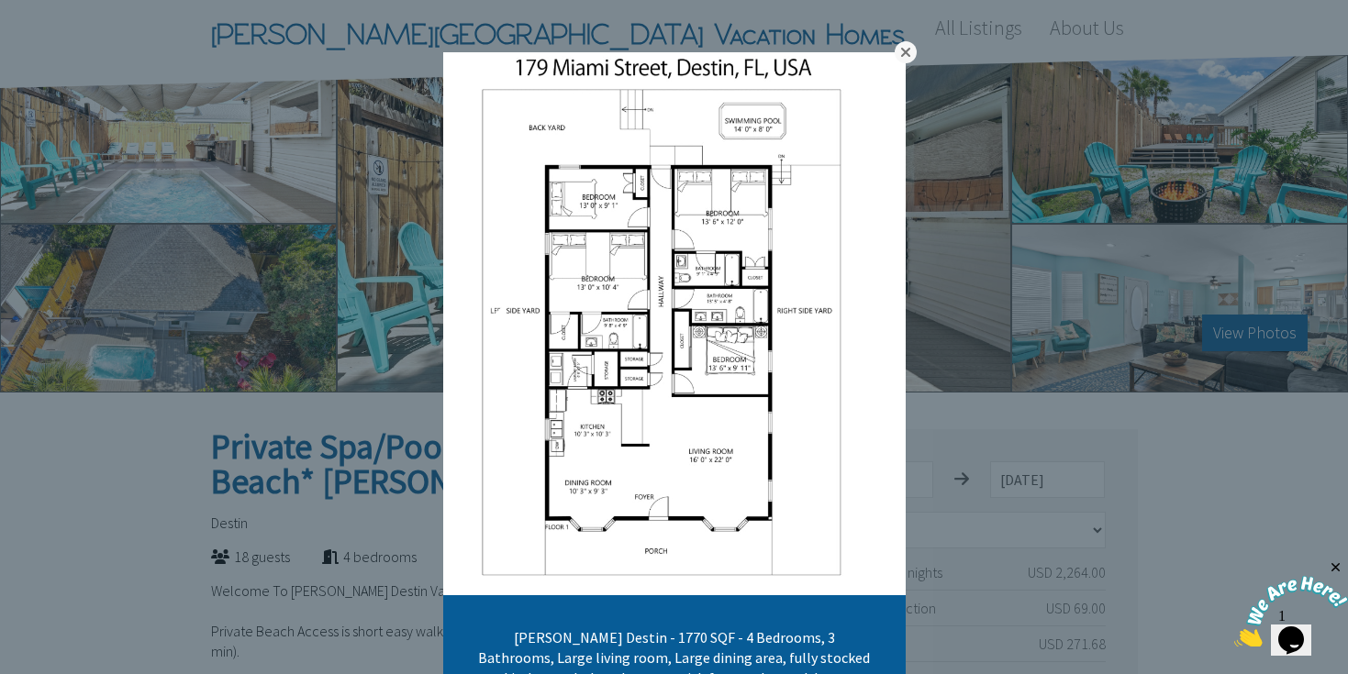
click at [908, 52] on link at bounding box center [905, 52] width 22 height 22
